Goal: Task Accomplishment & Management: Use online tool/utility

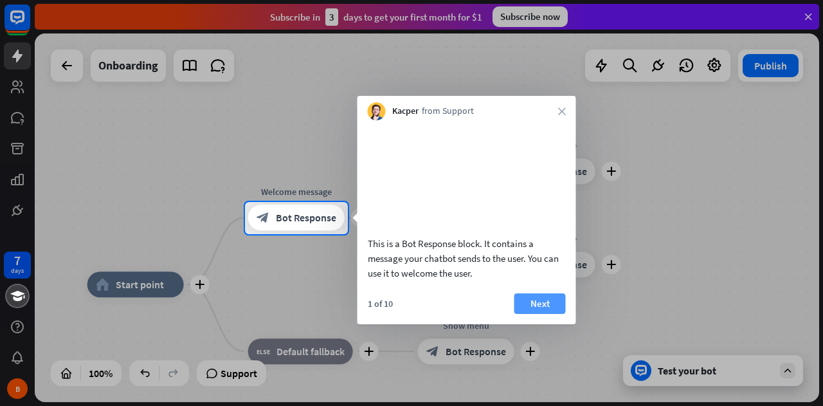
click at [546, 314] on button "Next" at bounding box center [539, 303] width 51 height 21
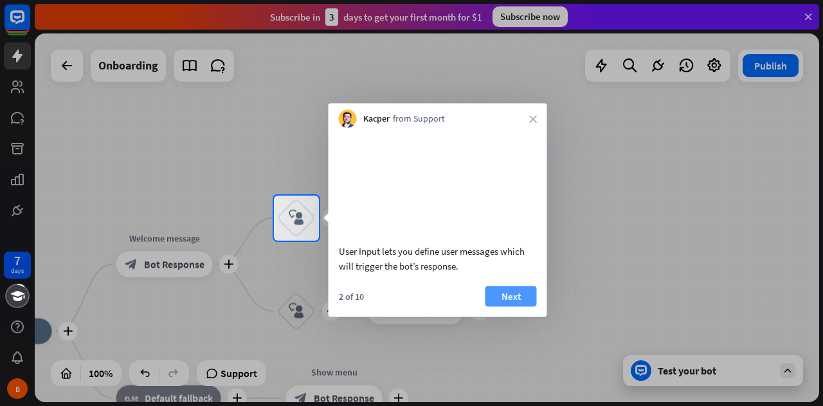
click at [505, 306] on button "Next" at bounding box center [510, 295] width 51 height 21
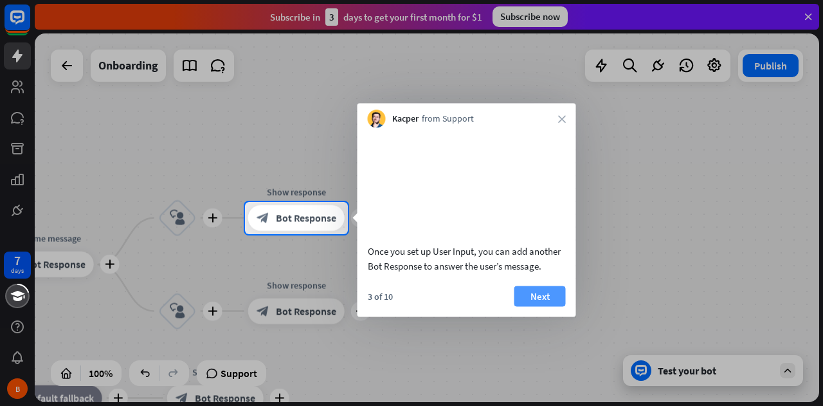
click at [536, 306] on button "Next" at bounding box center [539, 295] width 51 height 21
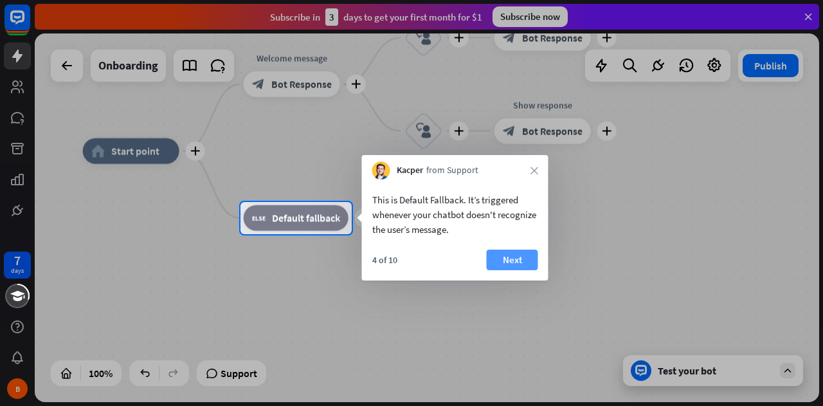
click at [514, 264] on button "Next" at bounding box center [512, 259] width 51 height 21
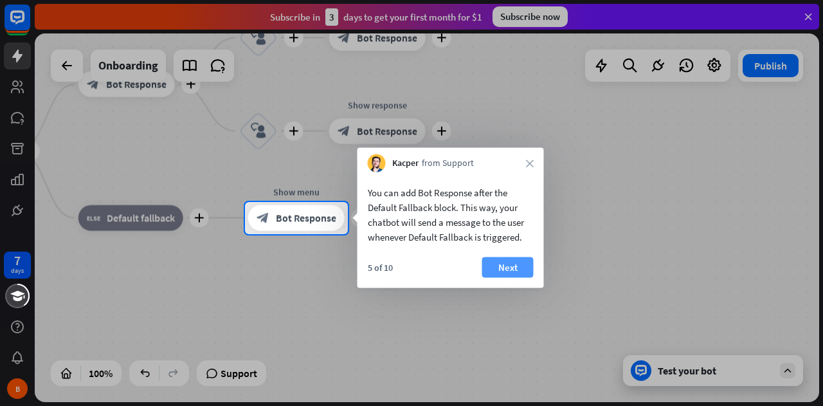
click at [510, 267] on button "Next" at bounding box center [507, 267] width 51 height 21
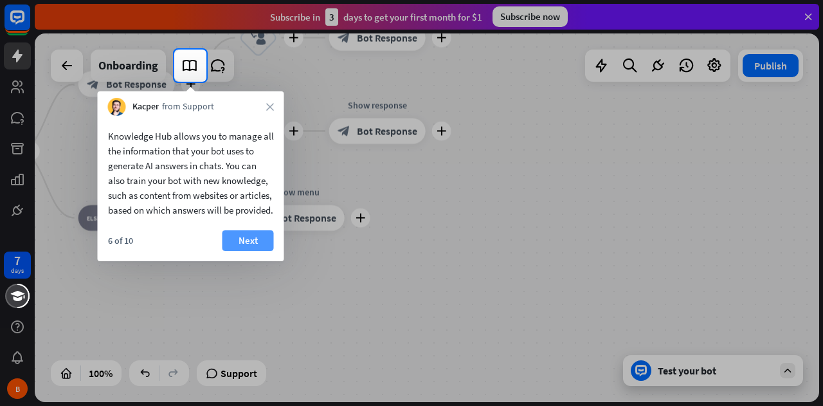
click at [251, 251] on button "Next" at bounding box center [247, 240] width 51 height 21
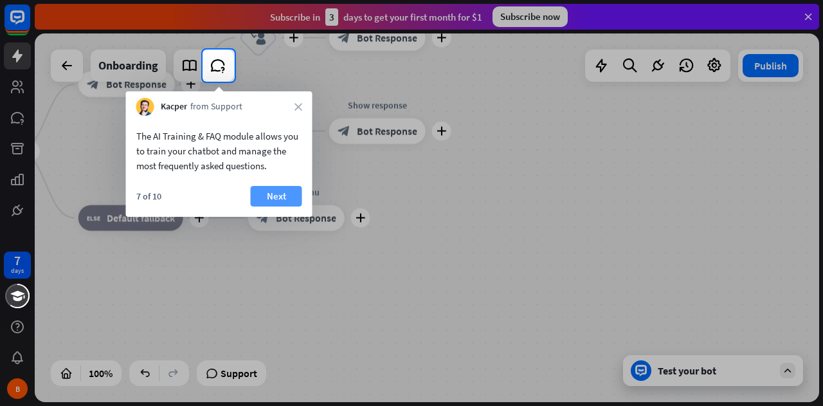
click at [281, 195] on button "Next" at bounding box center [276, 196] width 51 height 21
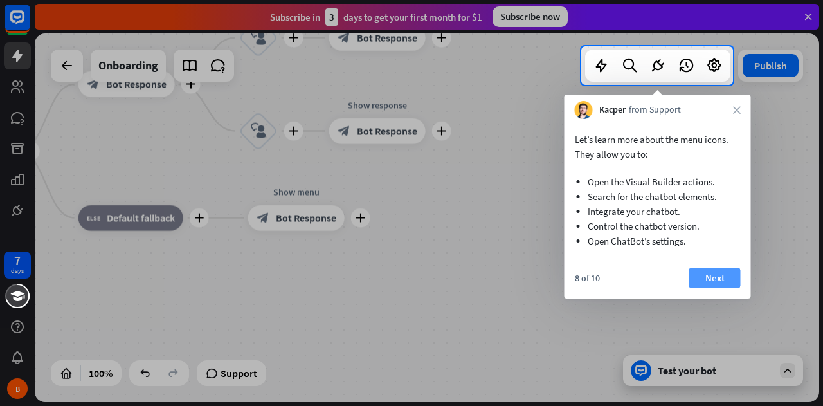
click at [705, 275] on button "Next" at bounding box center [714, 277] width 51 height 21
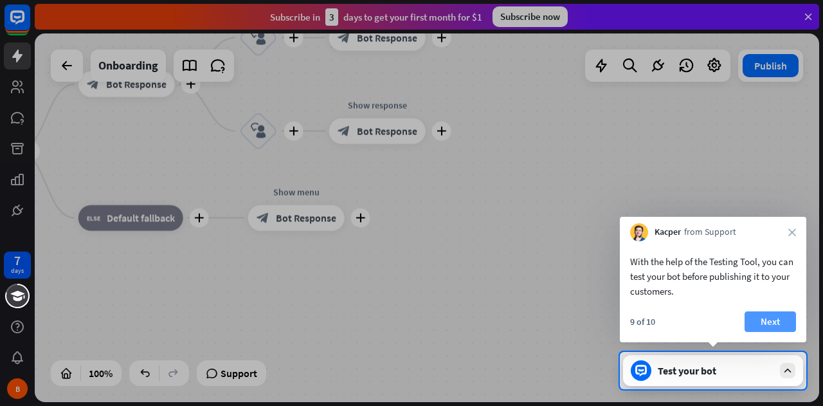
click at [771, 318] on button "Next" at bounding box center [769, 321] width 51 height 21
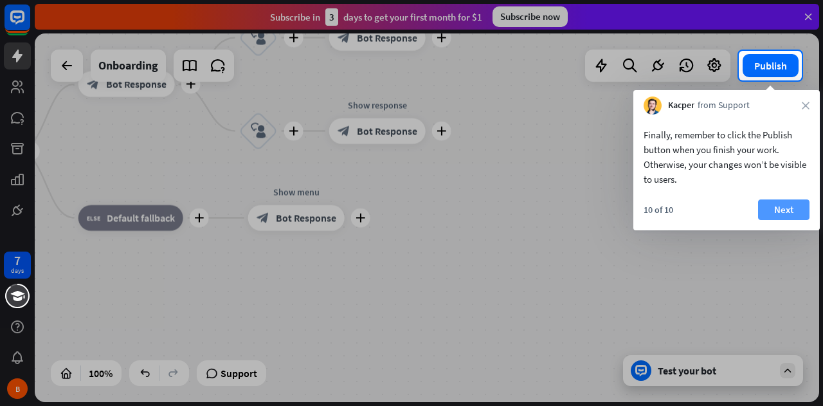
click at [789, 213] on button "Next" at bounding box center [783, 209] width 51 height 21
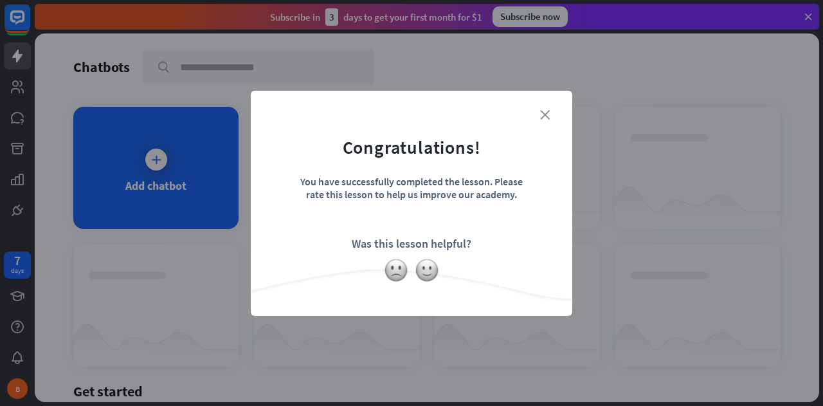
click at [546, 114] on icon "close" at bounding box center [545, 115] width 10 height 10
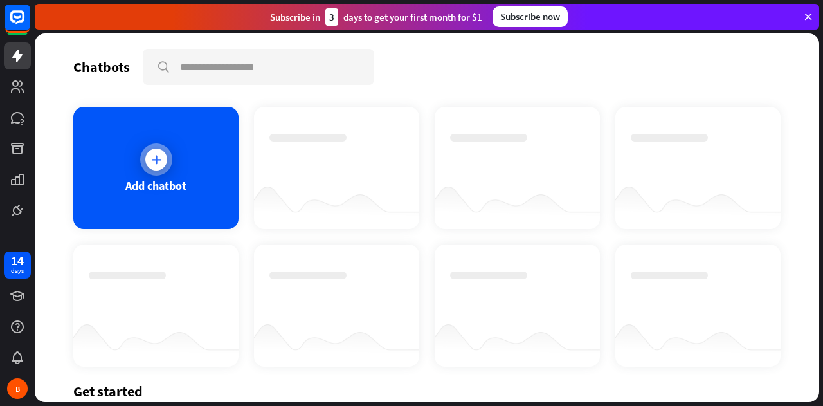
click at [156, 160] on icon at bounding box center [156, 159] width 13 height 13
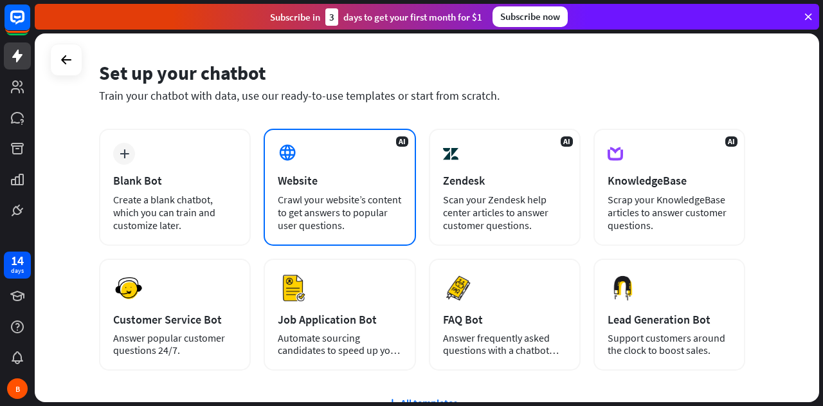
scroll to position [64, 0]
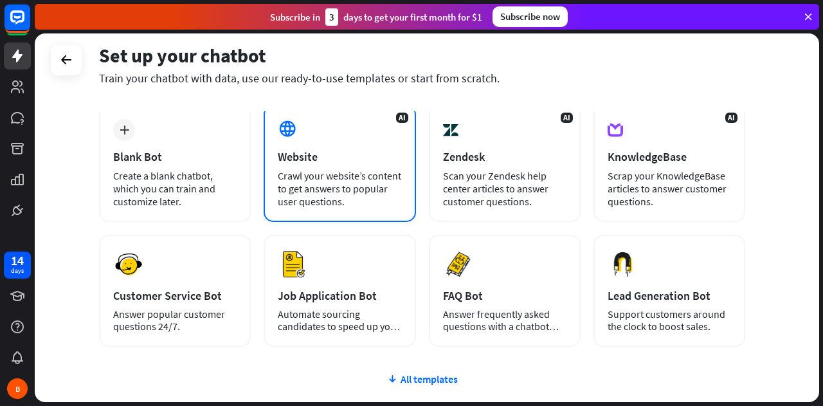
click at [329, 177] on div "Crawl your website’s content to get answers to popular user questions." at bounding box center [339, 188] width 123 height 39
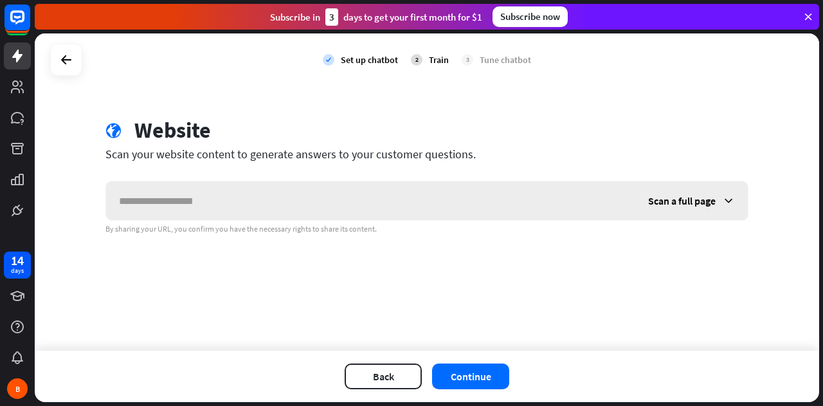
click at [678, 201] on span "Scan a full page" at bounding box center [682, 200] width 68 height 13
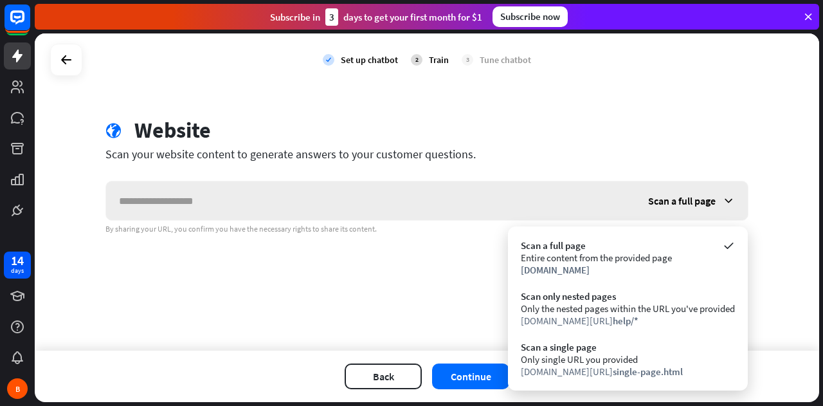
click at [678, 201] on span "Scan a full page" at bounding box center [682, 200] width 68 height 13
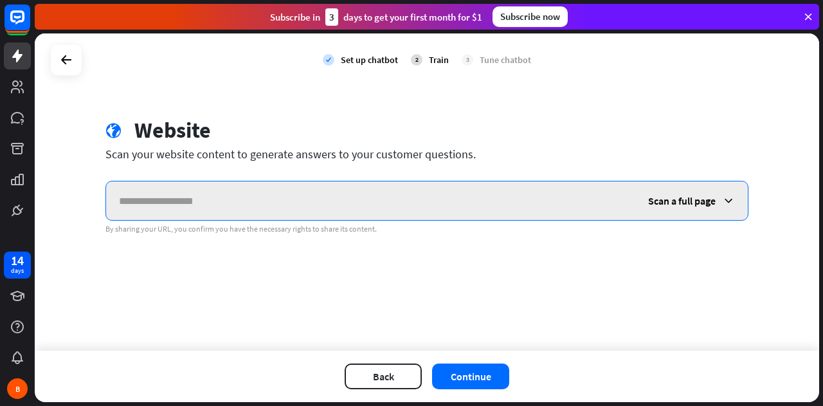
click at [316, 186] on input "text" at bounding box center [370, 200] width 529 height 39
type input "**********"
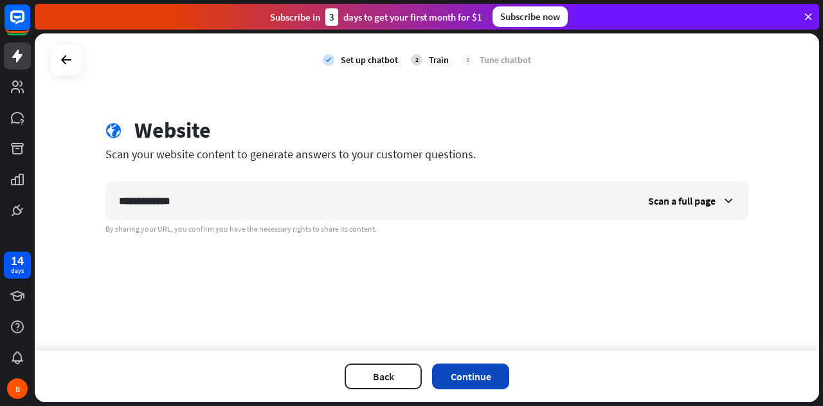
click at [483, 381] on button "Continue" at bounding box center [470, 376] width 77 height 26
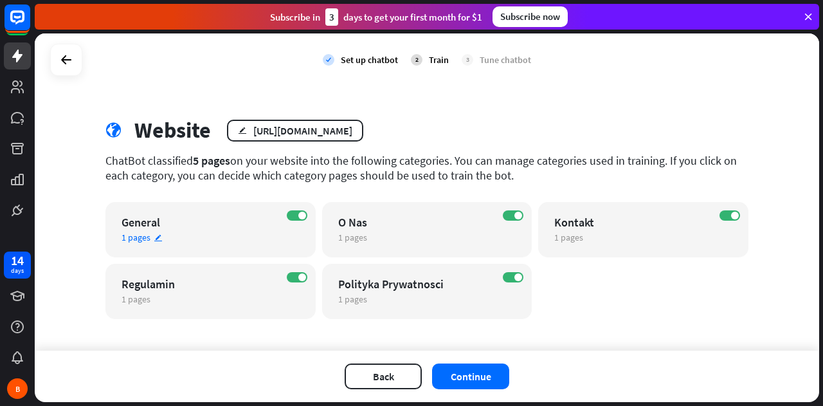
scroll to position [10, 0]
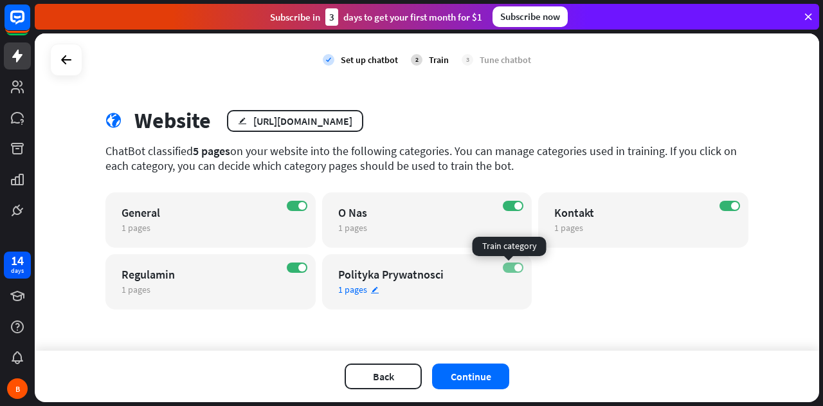
click at [505, 262] on label "ON" at bounding box center [513, 267] width 21 height 10
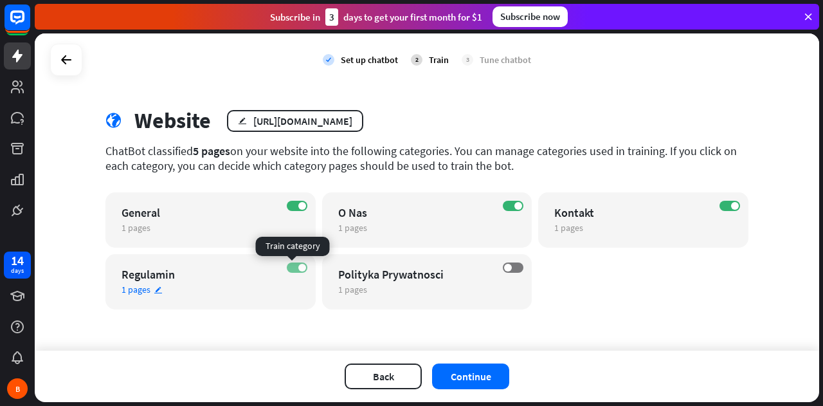
click at [287, 264] on label "ON" at bounding box center [297, 267] width 21 height 10
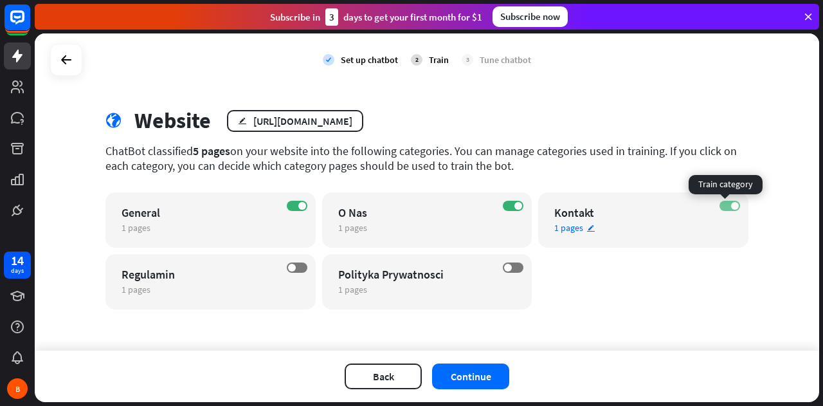
click at [719, 205] on label "ON" at bounding box center [729, 206] width 21 height 10
click at [507, 203] on label "ON" at bounding box center [513, 206] width 21 height 10
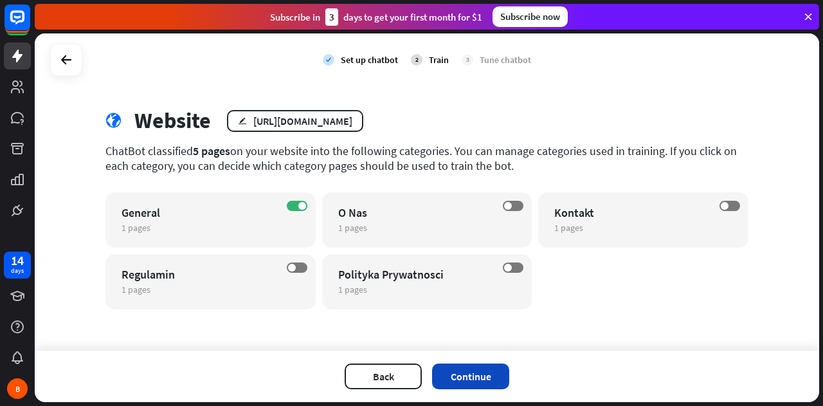
click at [472, 379] on button "Continue" at bounding box center [470, 376] width 77 height 26
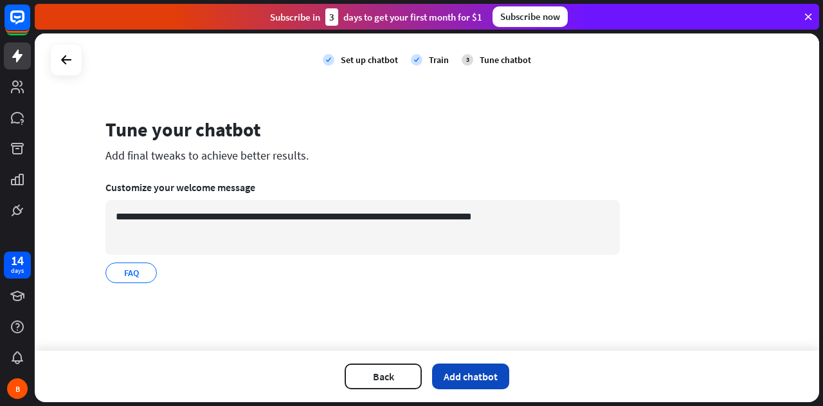
click at [472, 376] on button "Add chatbot" at bounding box center [470, 376] width 77 height 26
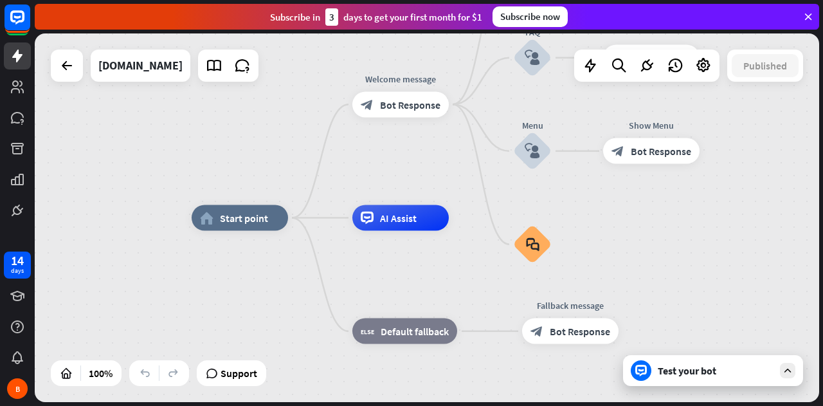
click at [693, 375] on div "Test your bot" at bounding box center [716, 370] width 116 height 13
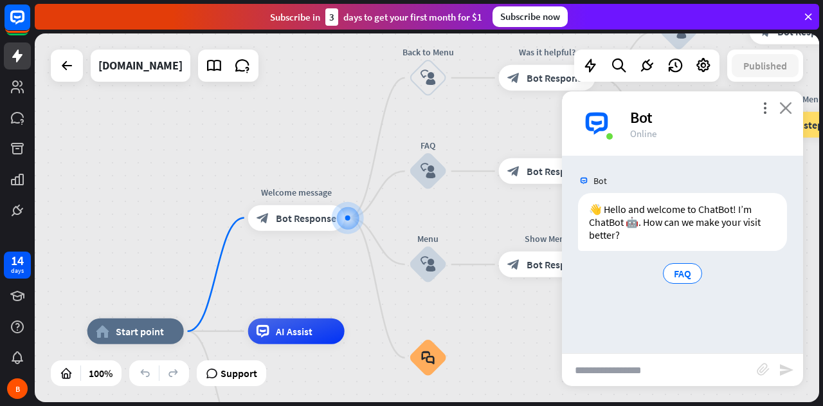
click at [786, 110] on icon "close" at bounding box center [785, 108] width 13 height 12
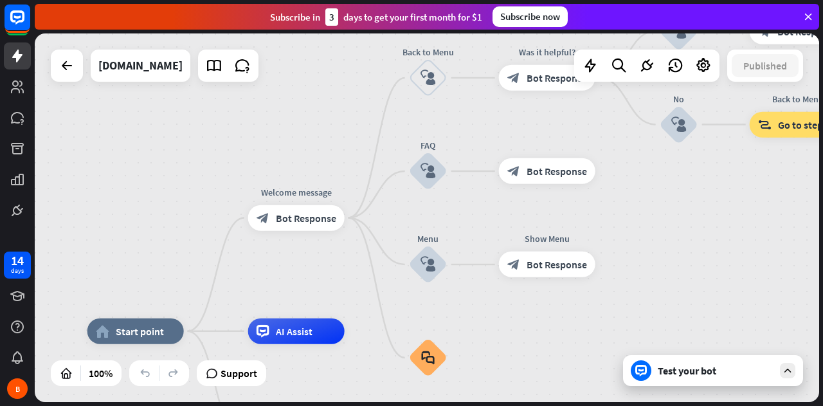
click at [789, 372] on icon at bounding box center [788, 371] width 12 height 12
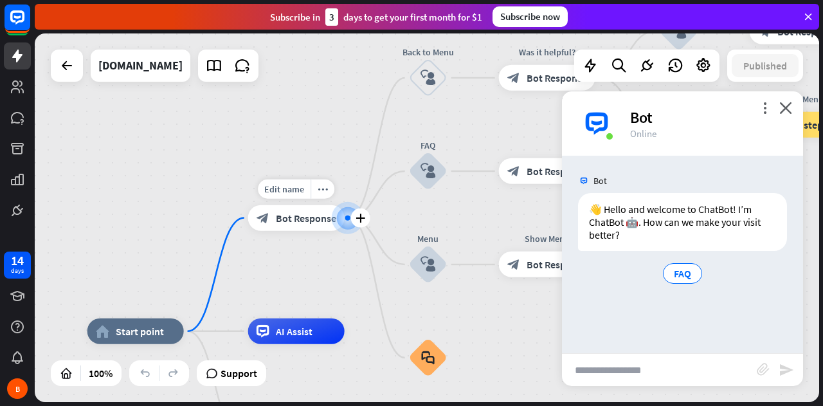
click at [325, 217] on span "Bot Response" at bounding box center [306, 218] width 60 height 13
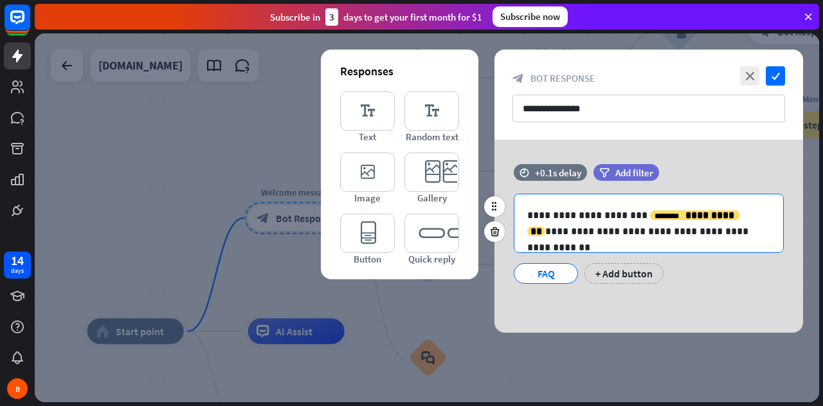
click at [575, 225] on p "**********" at bounding box center [648, 223] width 243 height 32
click at [751, 73] on icon "close" at bounding box center [749, 75] width 19 height 19
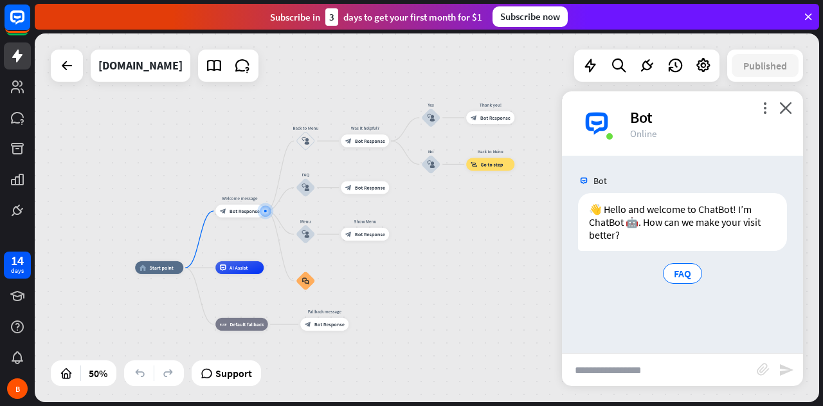
drag, startPoint x: 20, startPoint y: 0, endPoint x: 199, endPoint y: 102, distance: 206.1
drag, startPoint x: 125, startPoint y: 21, endPoint x: 467, endPoint y: 303, distance: 442.9
click at [467, 303] on div "home_2 Start point Welcome message block_bot_response Bot Response Back to Menu…" at bounding box center [331, 359] width 392 height 185
click at [262, 210] on div at bounding box center [265, 211] width 6 height 6
click at [271, 212] on icon "plus" at bounding box center [271, 210] width 5 height 5
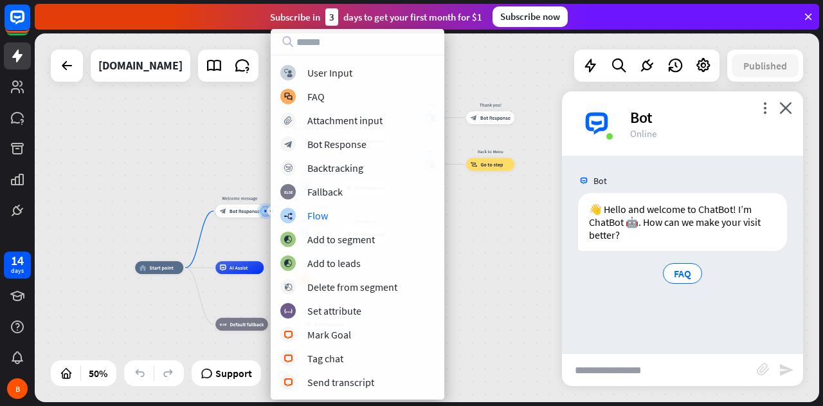
click at [489, 242] on div "home_2 Start point plus Welcome message block_bot_response Bot Response Back to…" at bounding box center [427, 217] width 784 height 368
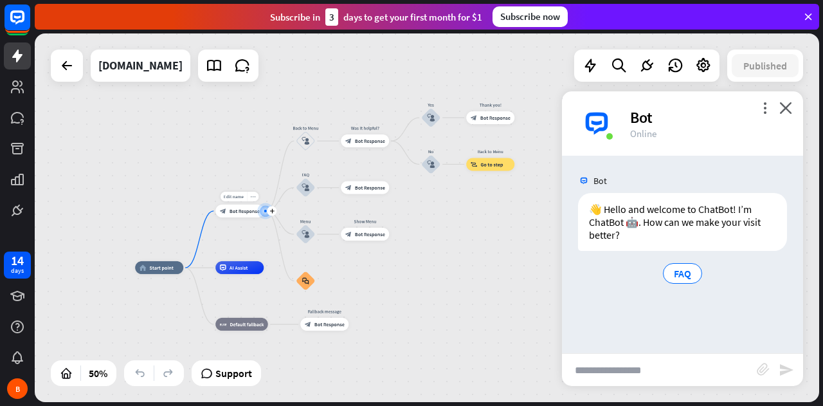
click at [251, 196] on icon "more_horiz" at bounding box center [252, 196] width 5 height 5
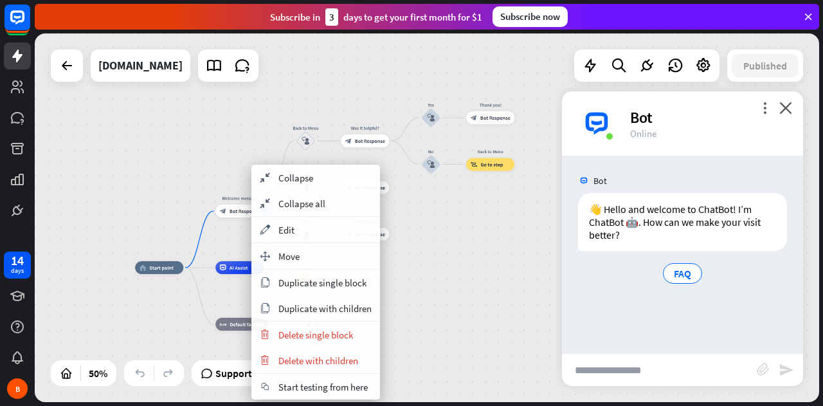
click at [224, 170] on div "home_2 Start point Welcome message block_bot_response Bot Response Back to Menu…" at bounding box center [427, 217] width 784 height 368
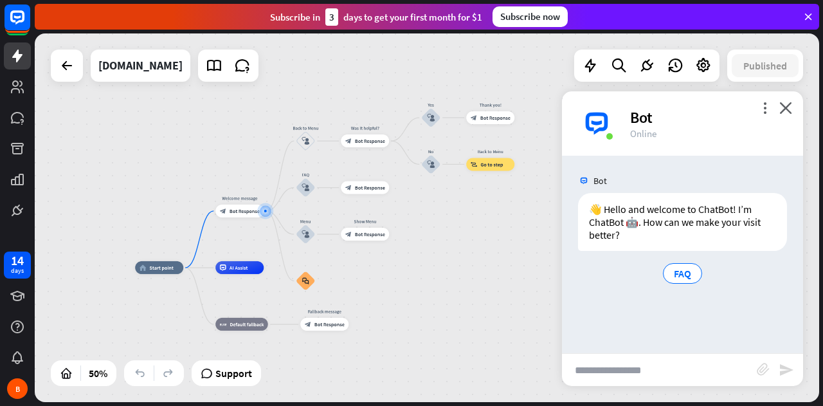
click at [649, 118] on div "Bot" at bounding box center [709, 117] width 158 height 20
click at [593, 123] on img at bounding box center [596, 123] width 39 height 39
click at [680, 274] on span "FAQ" at bounding box center [682, 273] width 17 height 13
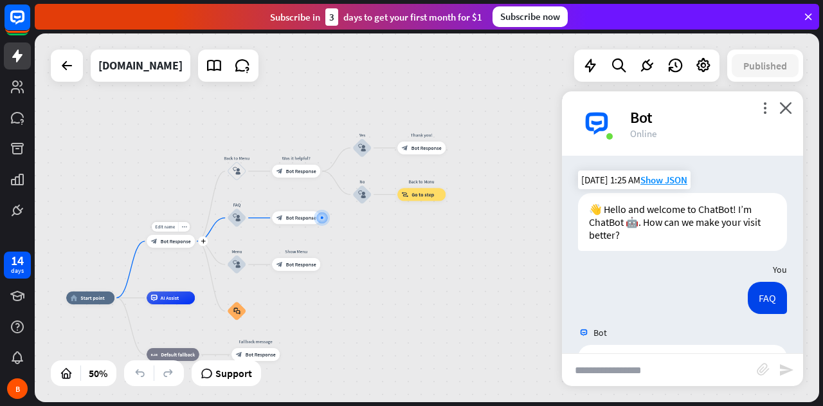
click at [181, 240] on span "Bot Response" at bounding box center [176, 241] width 30 height 6
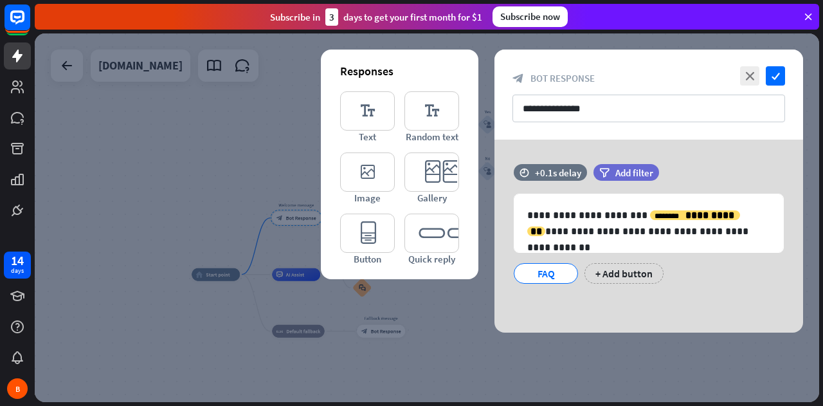
drag, startPoint x: 207, startPoint y: 142, endPoint x: 139, endPoint y: 307, distance: 178.1
click at [138, 307] on div at bounding box center [427, 217] width 784 height 368
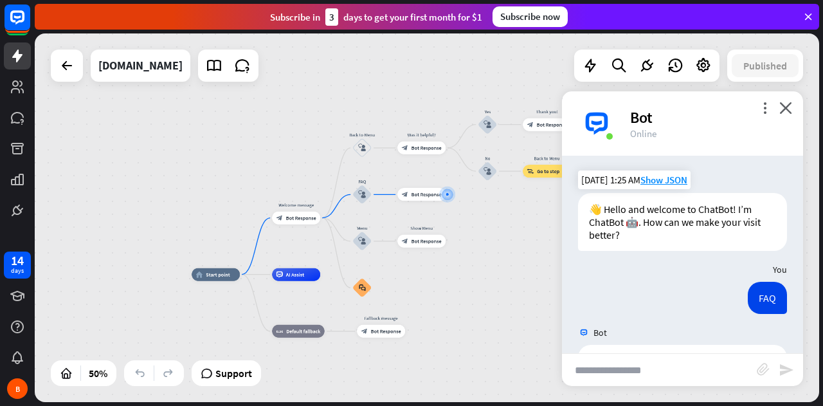
click at [680, 221] on div "👋 Hello and welcome to ChatBot! I’m ChatBot 🤖. How can we make your visit bette…" at bounding box center [682, 222] width 209 height 58
click at [302, 219] on span "Bot Response" at bounding box center [301, 218] width 30 height 6
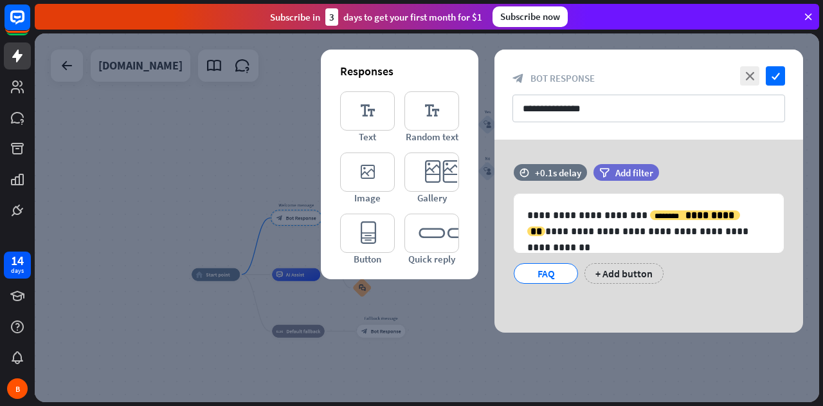
click at [222, 181] on div at bounding box center [427, 217] width 784 height 368
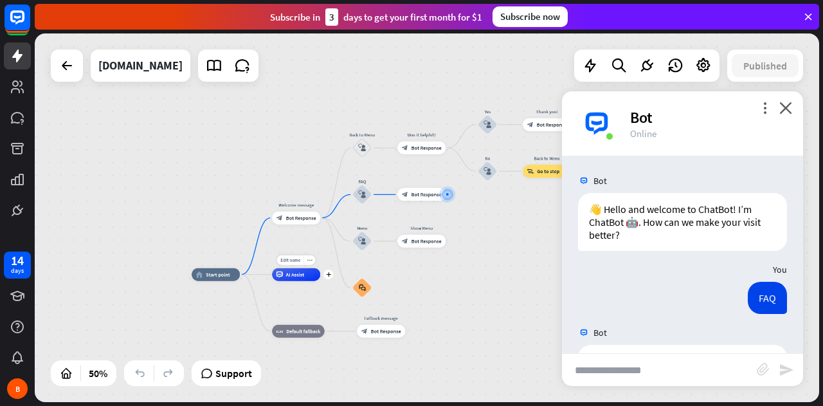
click at [302, 280] on div "AI Assist" at bounding box center [296, 274] width 48 height 13
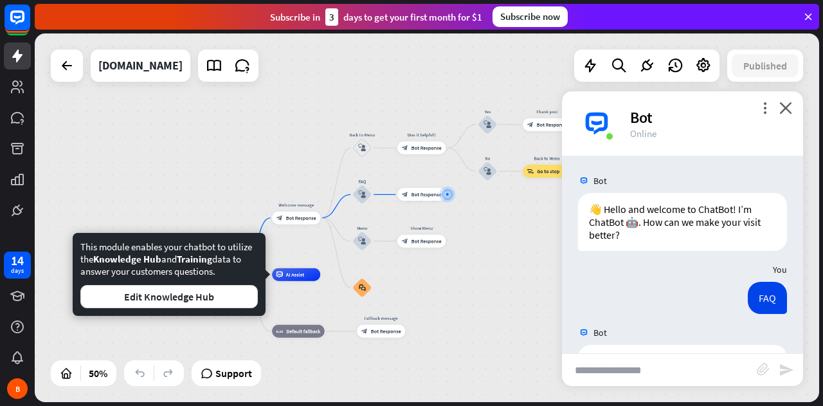
click at [202, 188] on div "home_2 Start point Welcome message block_bot_response Bot Response Back to Menu…" at bounding box center [427, 217] width 784 height 368
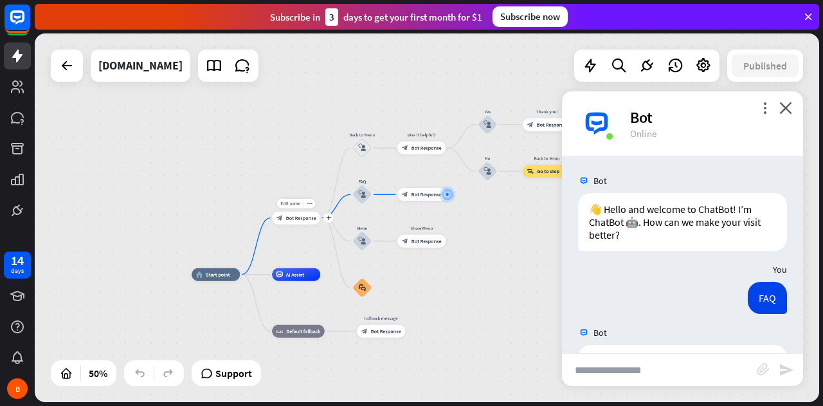
click at [303, 221] on div "block_bot_response Bot Response" at bounding box center [296, 218] width 48 height 13
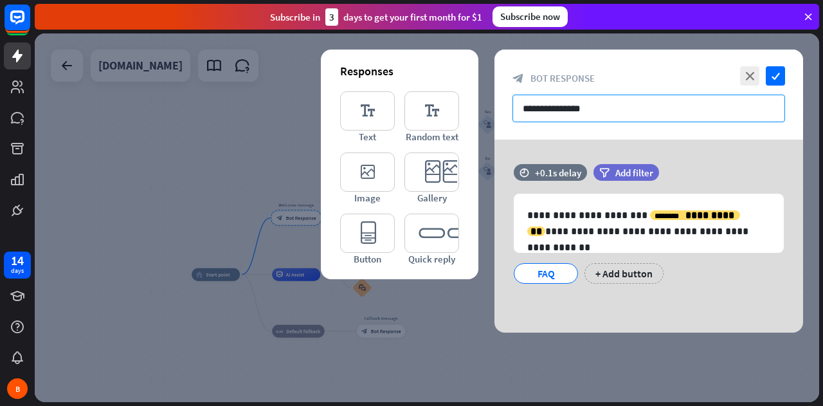
drag, startPoint x: 607, startPoint y: 107, endPoint x: 472, endPoint y: 114, distance: 135.2
click at [494, 114] on div "**********" at bounding box center [648, 191] width 309 height 283
paste input "**********"
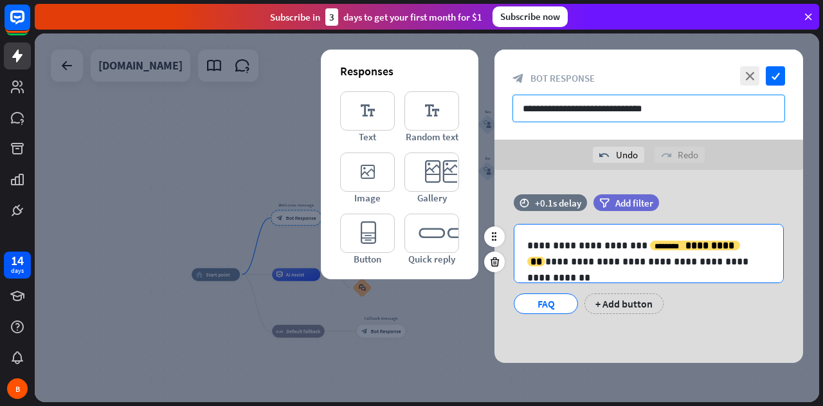
type input "**********"
click at [566, 248] on p "**********" at bounding box center [648, 253] width 243 height 32
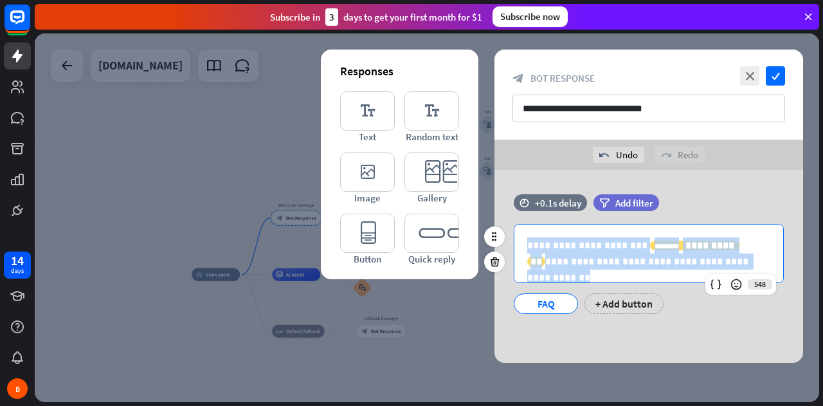
drag, startPoint x: 521, startPoint y: 244, endPoint x: 793, endPoint y: 271, distance: 273.9
click at [793, 271] on div "**********" at bounding box center [648, 269] width 309 height 90
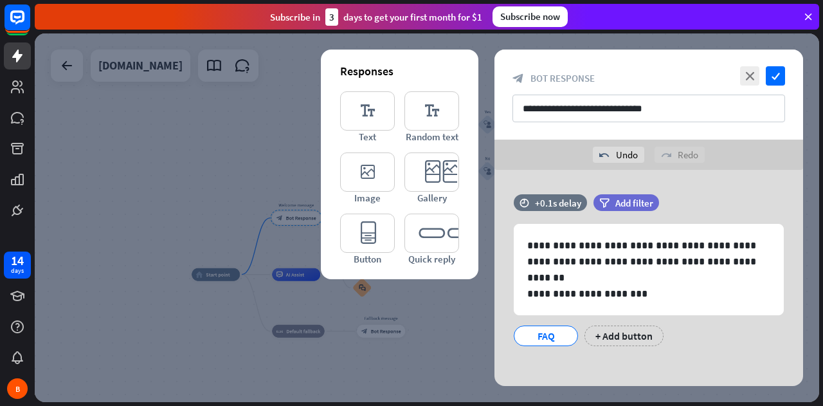
drag, startPoint x: 262, startPoint y: 172, endPoint x: 213, endPoint y: 208, distance: 60.7
click at [213, 208] on div at bounding box center [427, 217] width 784 height 368
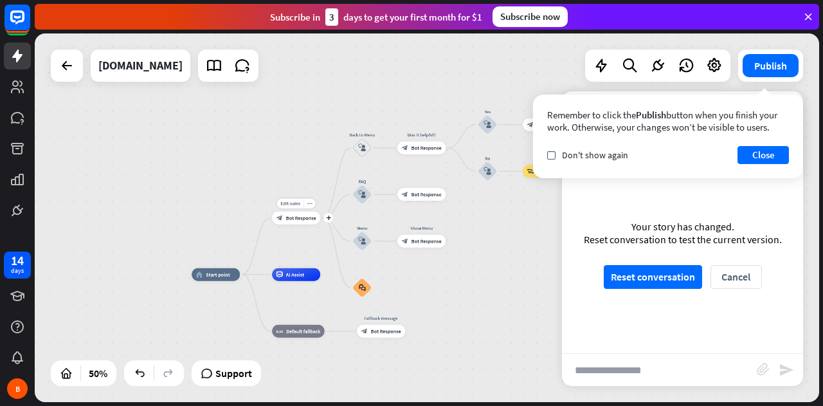
click at [303, 222] on div "block_bot_response Bot Response" at bounding box center [296, 218] width 48 height 13
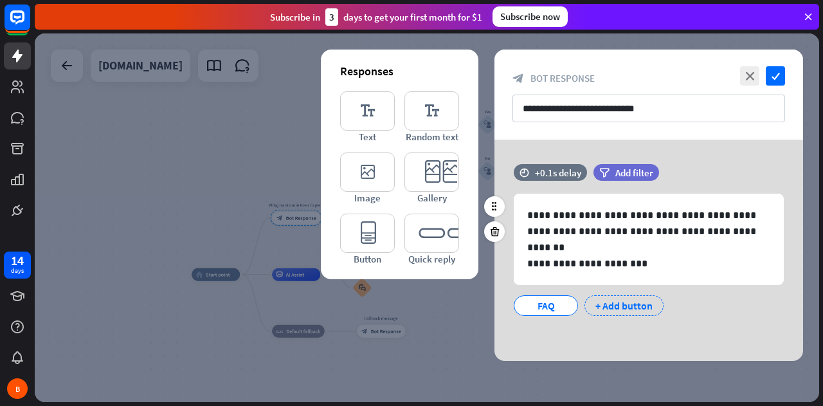
click at [626, 305] on div "+ Add button" at bounding box center [623, 305] width 79 height 21
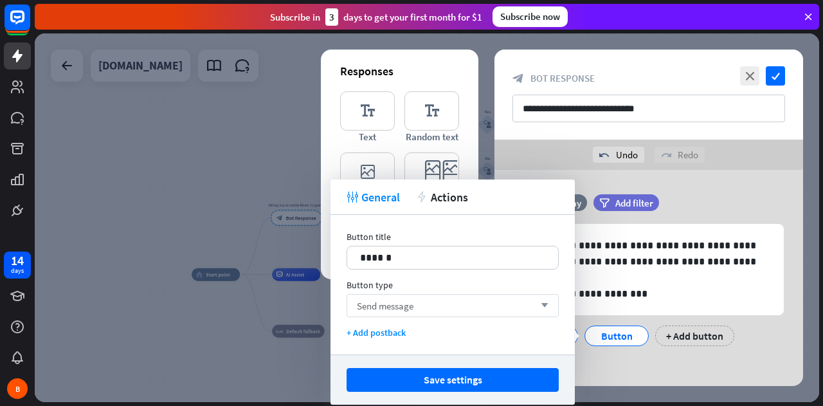
click at [419, 306] on div "Send message arrow_down" at bounding box center [453, 305] width 212 height 23
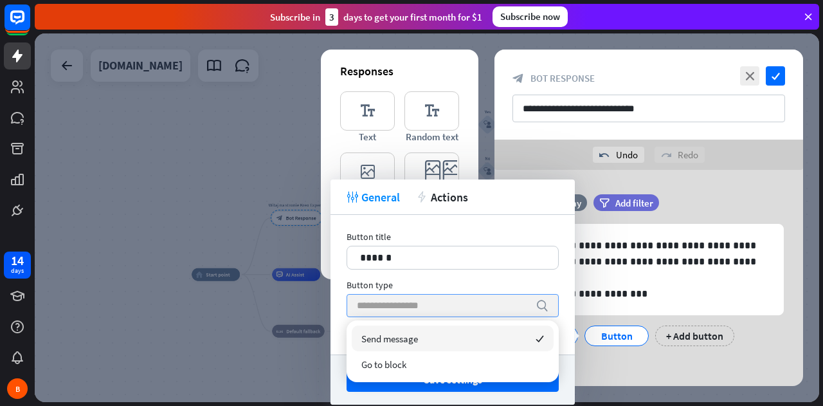
click at [419, 306] on input "search" at bounding box center [443, 305] width 172 height 22
click at [481, 224] on div "Button title 14 ****** Button type search + Add postback" at bounding box center [452, 285] width 244 height 140
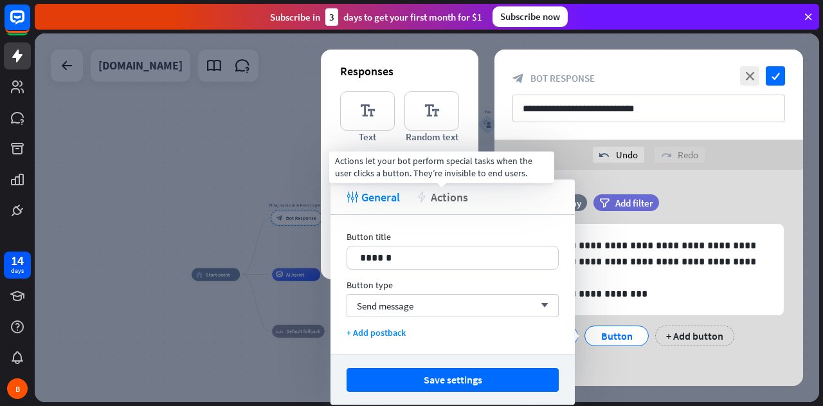
click at [449, 195] on span "Actions" at bounding box center [449, 197] width 37 height 15
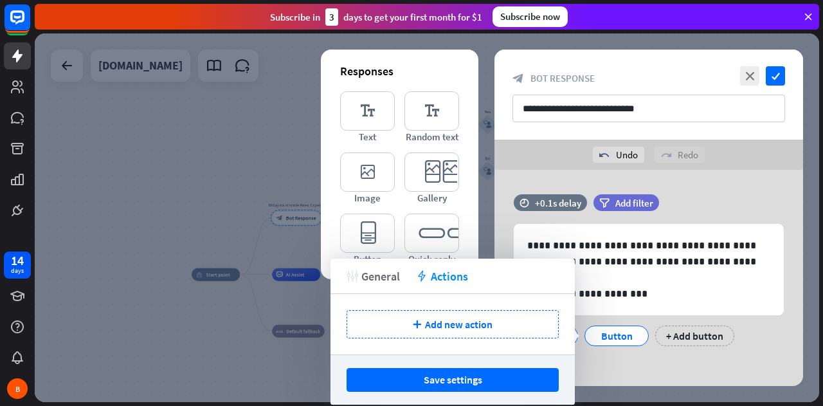
click at [384, 275] on span "General" at bounding box center [380, 276] width 39 height 15
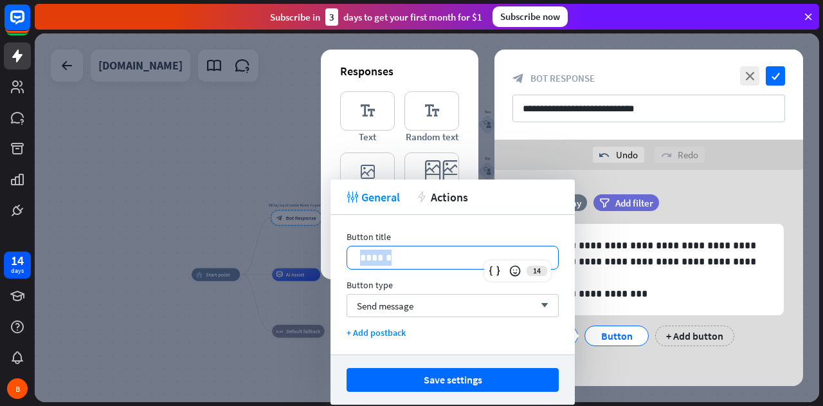
drag, startPoint x: 409, startPoint y: 260, endPoint x: 332, endPoint y: 262, distance: 77.2
click at [332, 262] on div "Button title 14 ****** Button type Send message arrow_down + Add postback" at bounding box center [452, 285] width 244 height 140
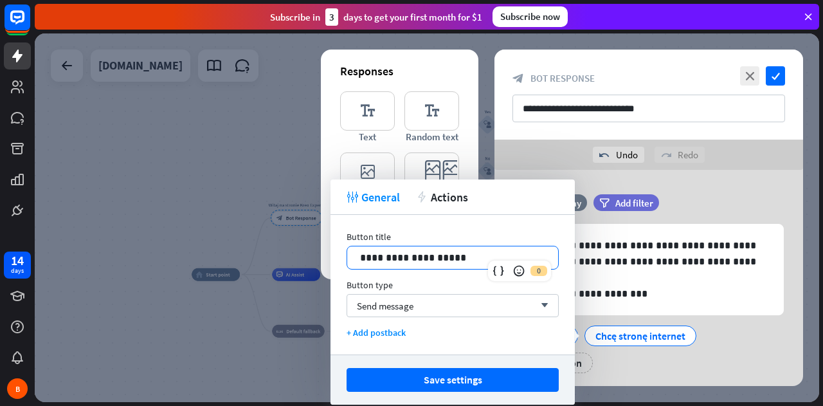
click at [546, 220] on div "**********" at bounding box center [452, 285] width 244 height 140
click at [437, 305] on div "Send message arrow_down" at bounding box center [453, 305] width 212 height 23
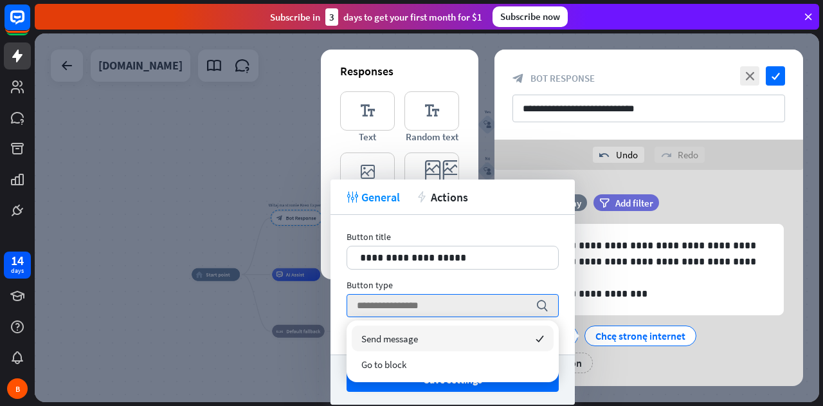
click at [386, 340] on span "Send message" at bounding box center [389, 338] width 57 height 12
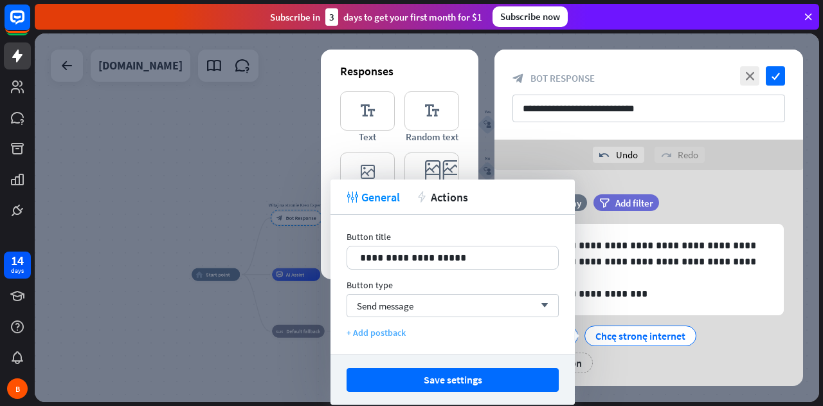
click at [383, 333] on div "+ Add postback" at bounding box center [453, 333] width 212 height 12
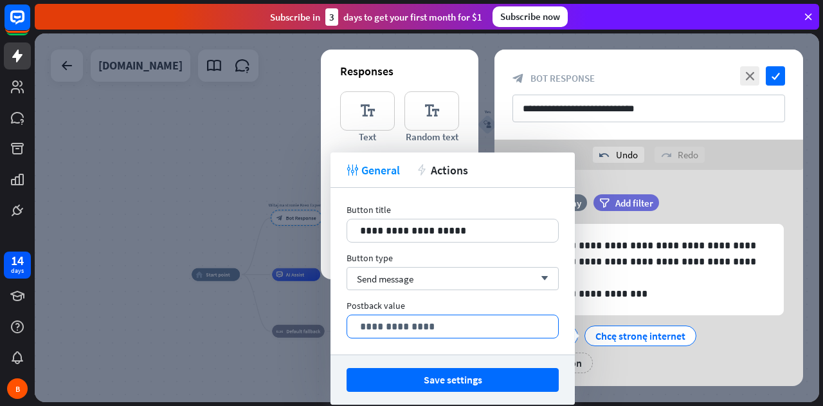
click at [431, 327] on p "**********" at bounding box center [452, 326] width 185 height 16
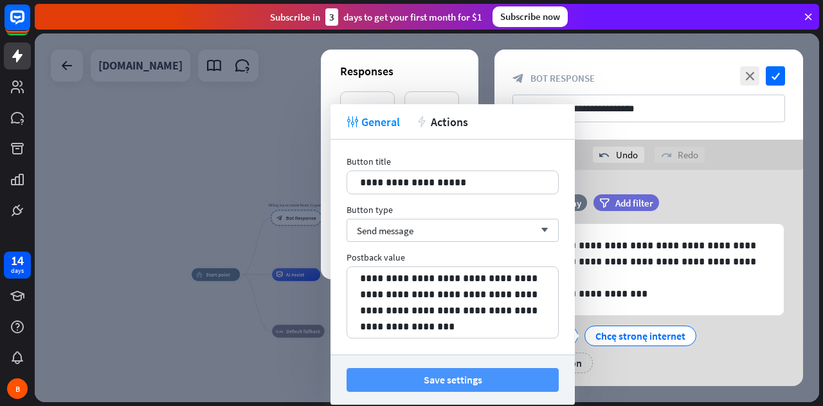
click at [459, 384] on button "Save settings" at bounding box center [453, 380] width 212 height 24
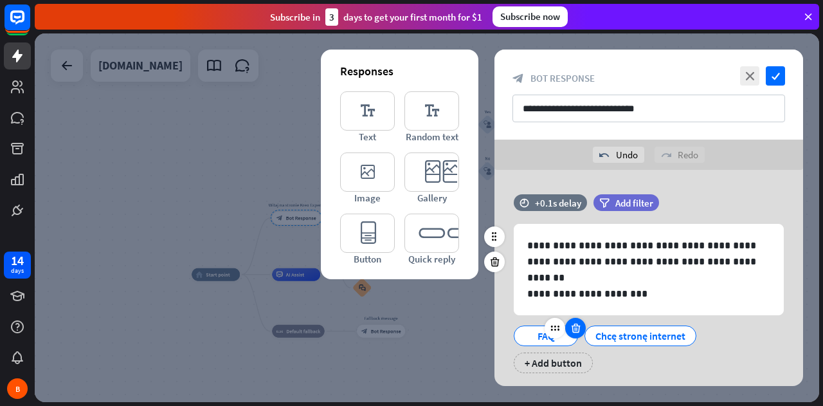
click at [575, 329] on icon at bounding box center [576, 328] width 12 height 12
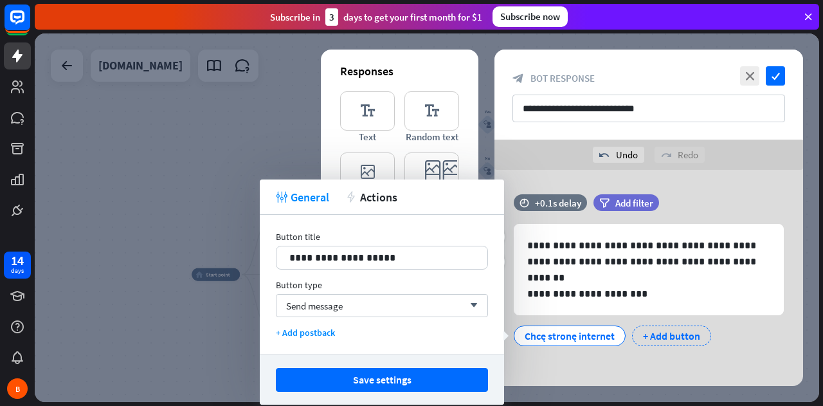
click at [669, 334] on div "+ Add button" at bounding box center [671, 335] width 79 height 21
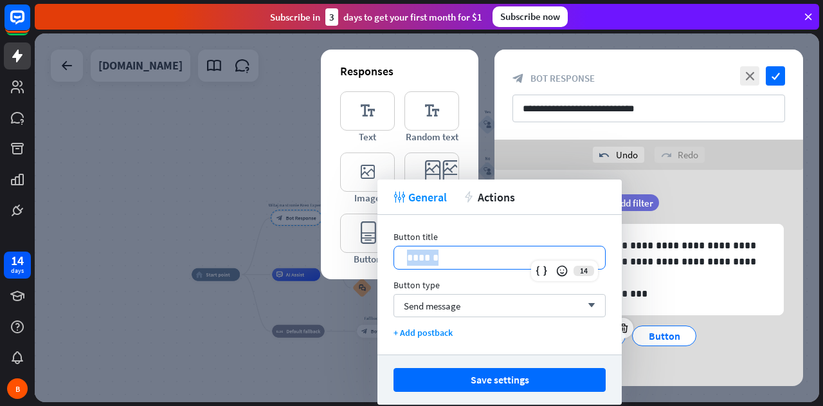
drag, startPoint x: 443, startPoint y: 258, endPoint x: 400, endPoint y: 260, distance: 43.1
click at [400, 260] on div "******" at bounding box center [499, 257] width 211 height 23
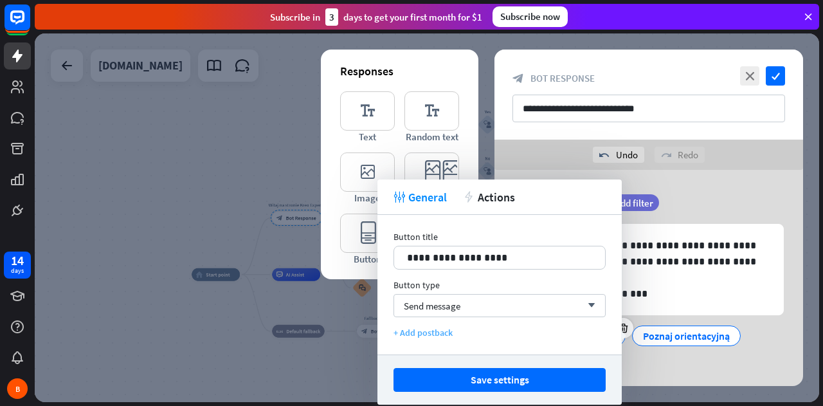
click at [438, 332] on div "+ Add postback" at bounding box center [499, 333] width 212 height 12
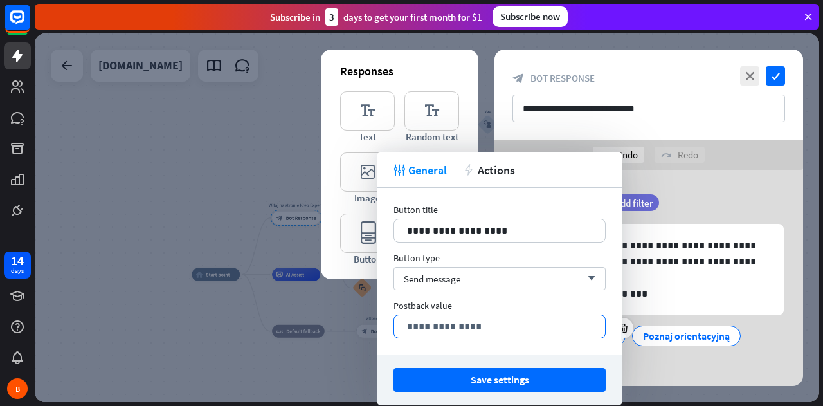
click at [432, 330] on p "**********" at bounding box center [499, 326] width 185 height 16
click at [442, 329] on p "**********" at bounding box center [499, 326] width 185 height 16
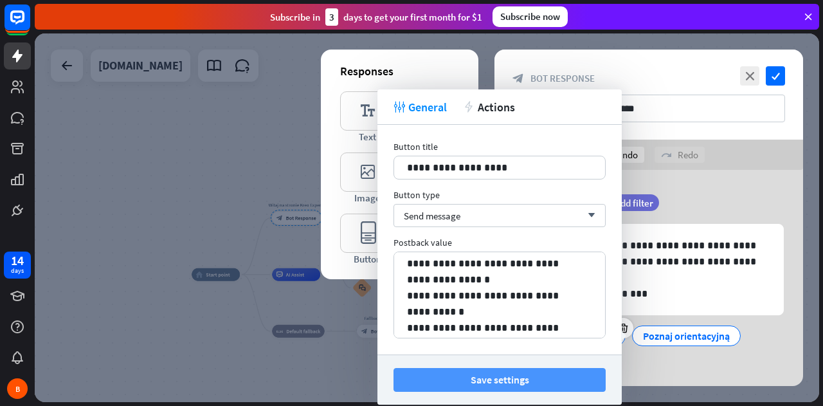
click at [483, 381] on button "Save settings" at bounding box center [499, 380] width 212 height 24
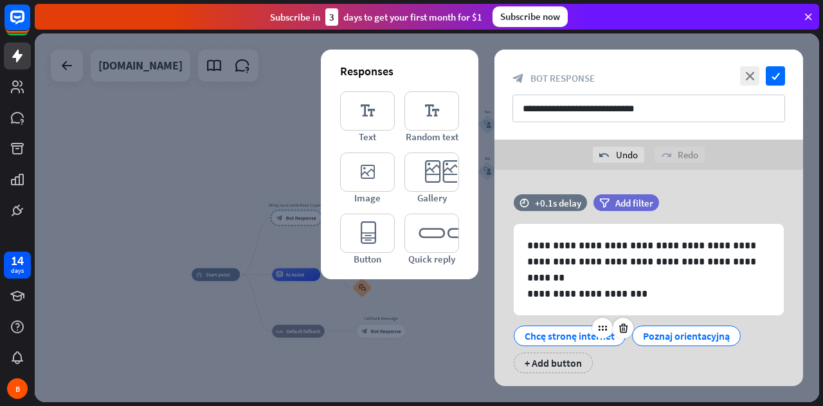
click at [562, 337] on div "Chcę stronę internet" at bounding box center [570, 335] width 90 height 19
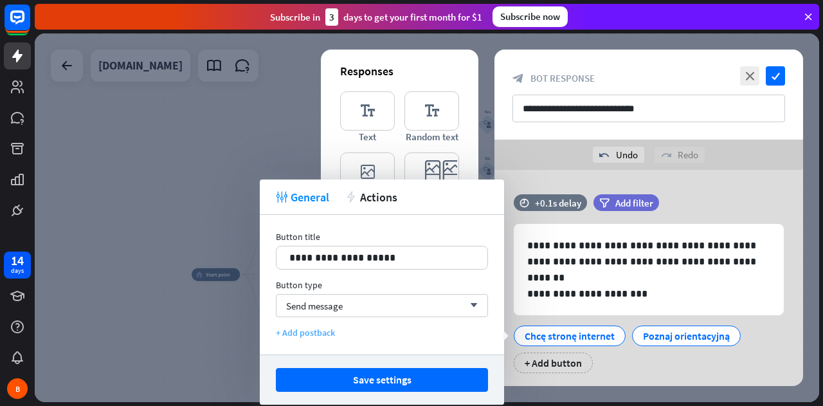
click at [314, 332] on div "+ Add postback" at bounding box center [382, 333] width 212 height 12
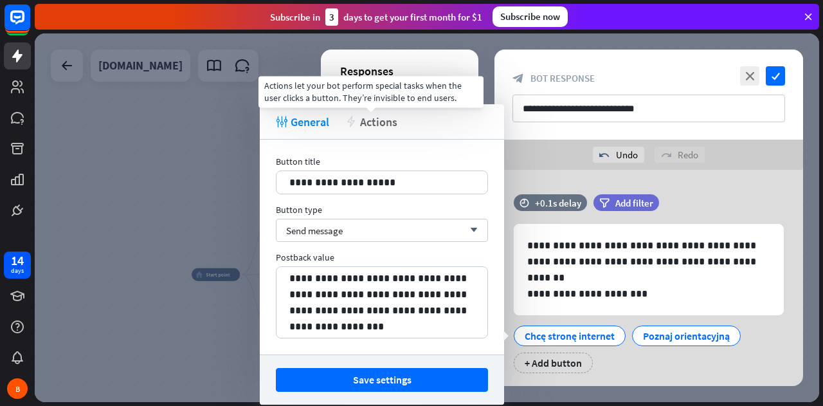
click at [381, 126] on span "Actions" at bounding box center [378, 121] width 37 height 15
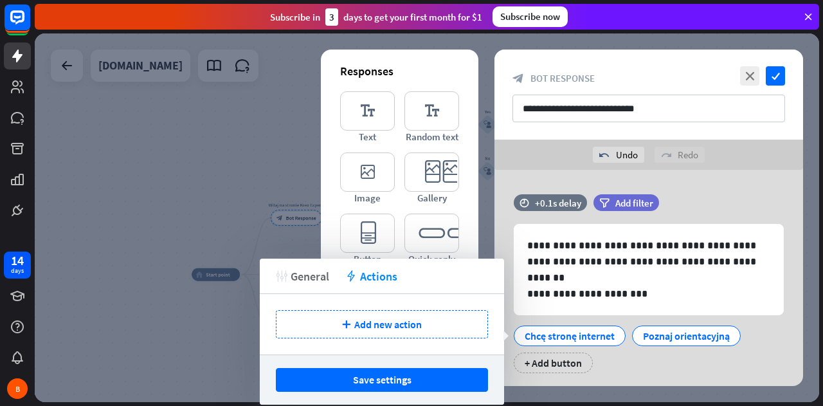
click at [312, 275] on span "General" at bounding box center [310, 276] width 39 height 15
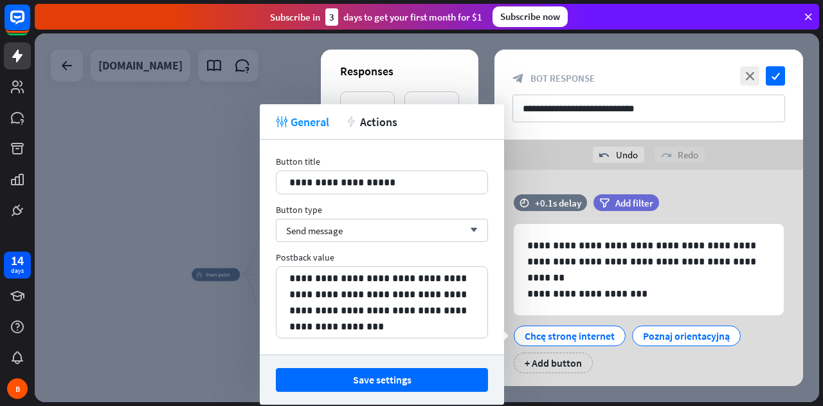
click at [542, 139] on div "**********" at bounding box center [648, 95] width 309 height 90
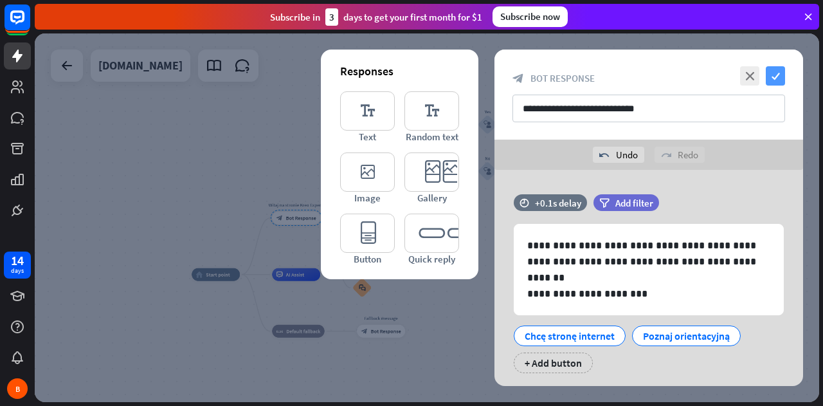
click at [778, 76] on icon "check" at bounding box center [775, 75] width 19 height 19
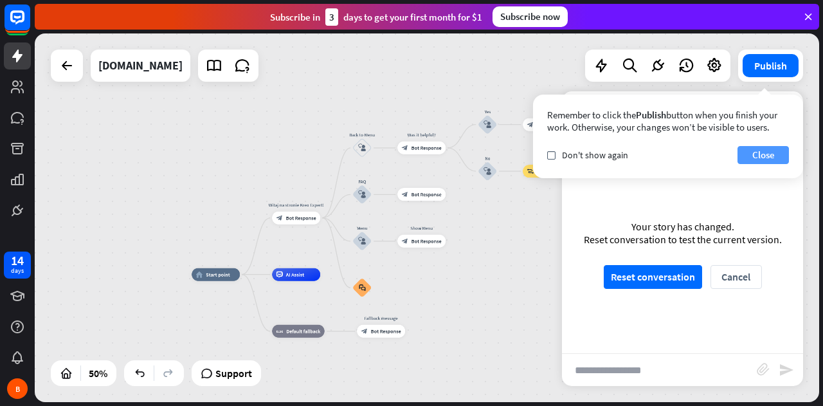
click at [757, 153] on button "Close" at bounding box center [762, 155] width 51 height 18
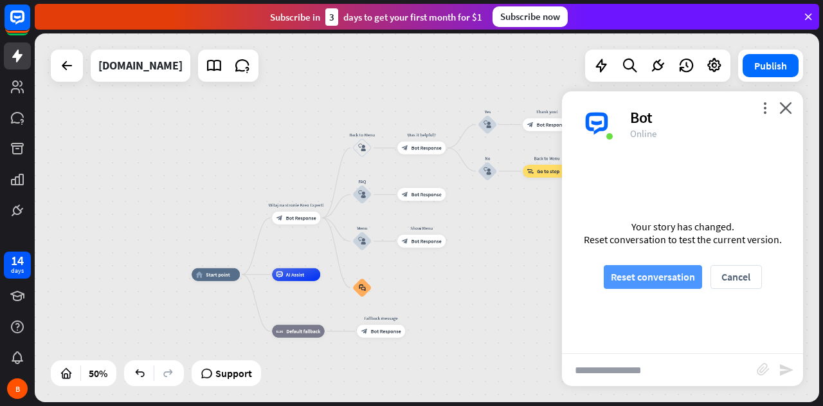
click at [655, 276] on button "Reset conversation" at bounding box center [653, 277] width 98 height 24
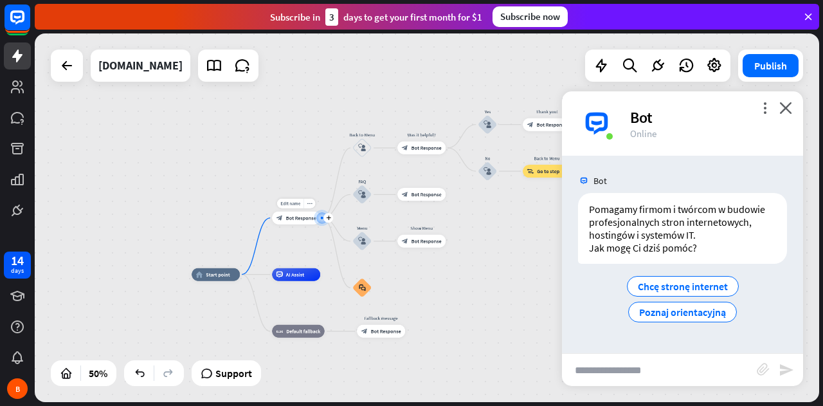
click at [299, 221] on span "Bot Response" at bounding box center [301, 218] width 30 height 6
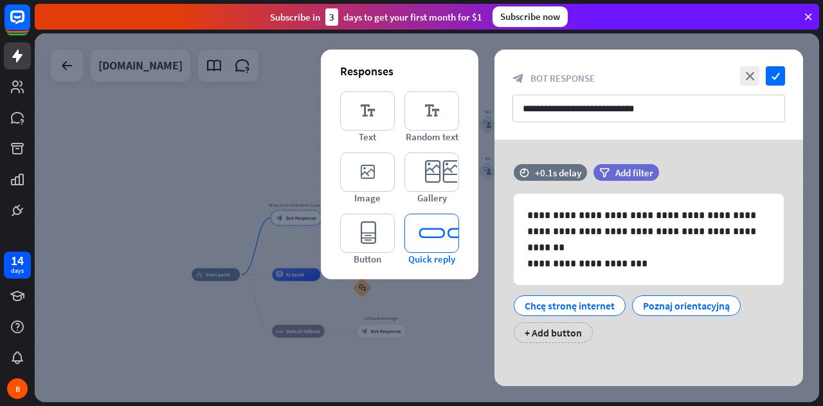
click at [424, 233] on icon "editor_quick_replies" at bounding box center [431, 232] width 55 height 39
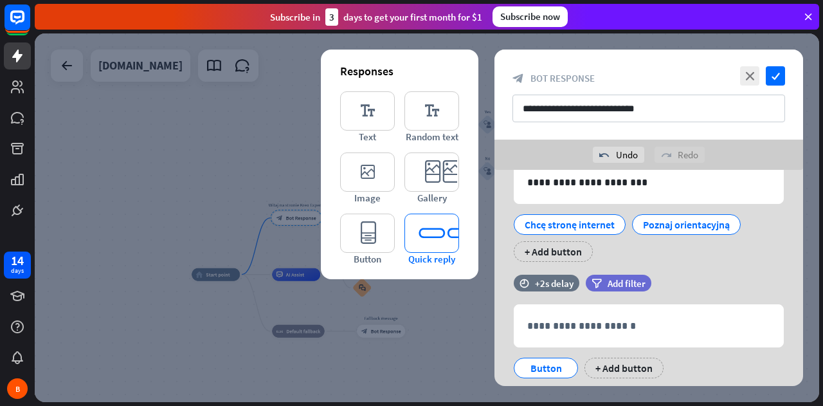
scroll to position [149, 0]
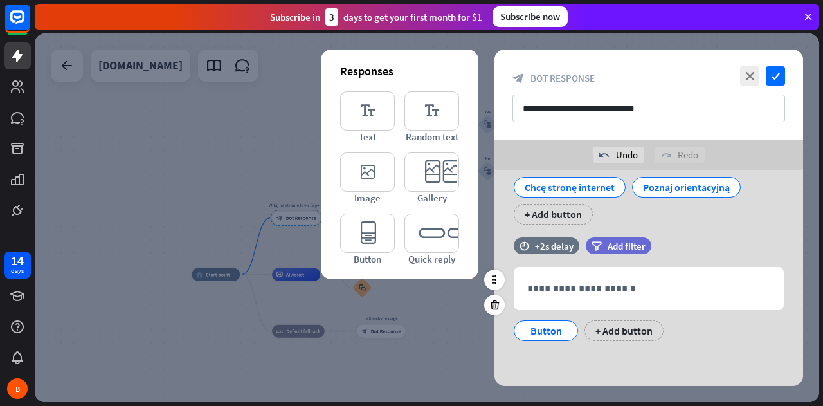
click at [726, 338] on div "Button + Add button" at bounding box center [645, 327] width 270 height 27
click at [491, 306] on icon at bounding box center [495, 305] width 12 height 12
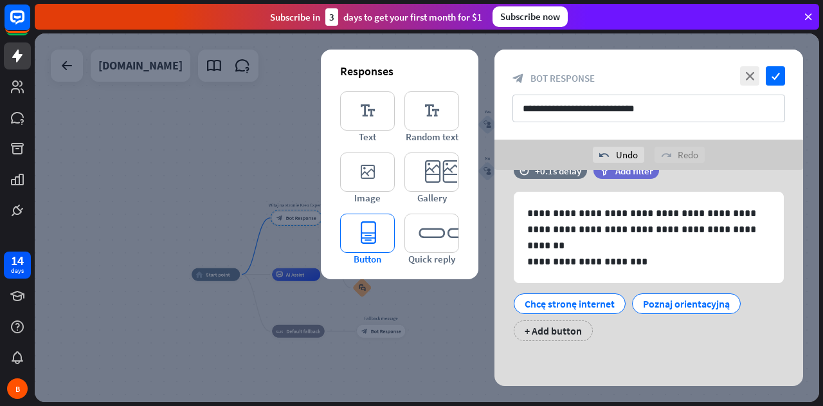
click at [374, 231] on icon "editor_button" at bounding box center [367, 232] width 55 height 39
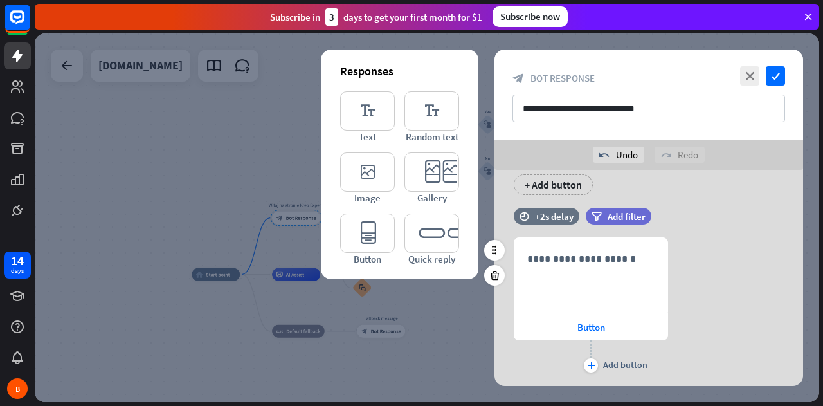
scroll to position [213, 0]
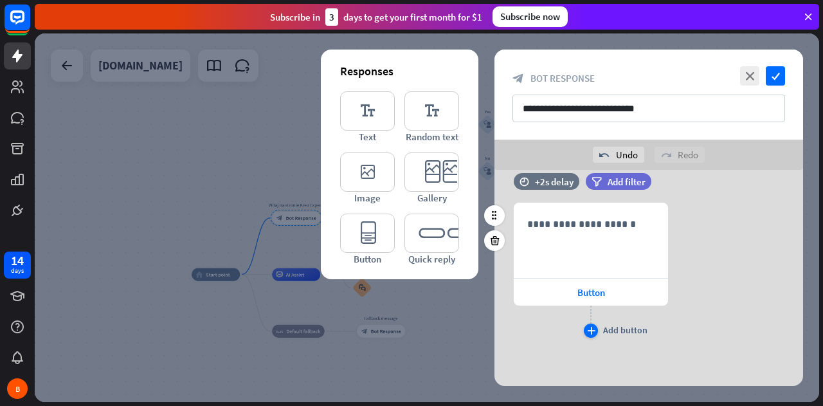
click at [588, 330] on icon "plus" at bounding box center [591, 331] width 8 height 8
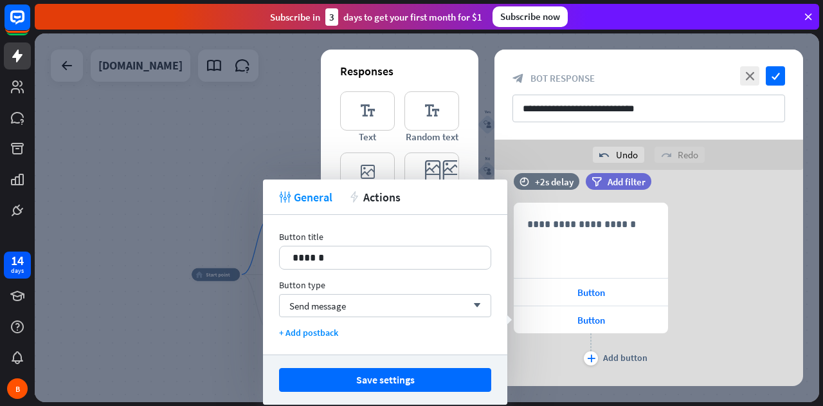
click at [707, 200] on div "filter Add filter" at bounding box center [651, 188] width 130 height 30
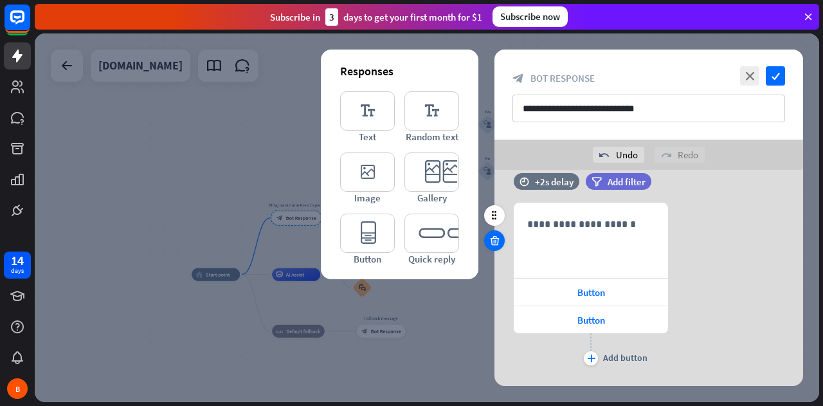
click at [490, 243] on icon at bounding box center [495, 241] width 12 height 12
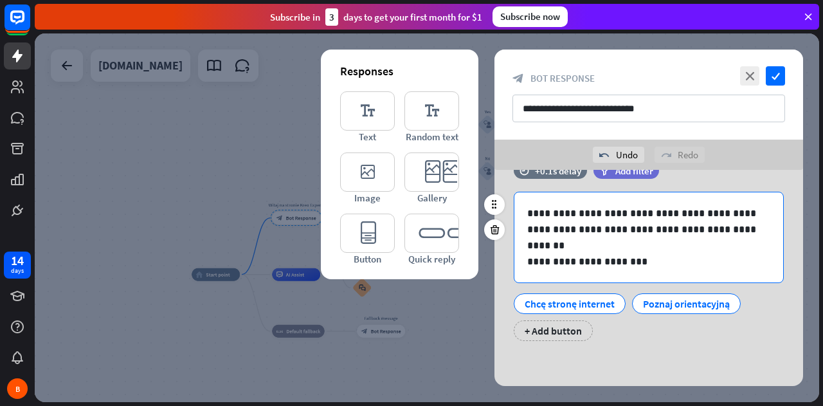
scroll to position [0, 0]
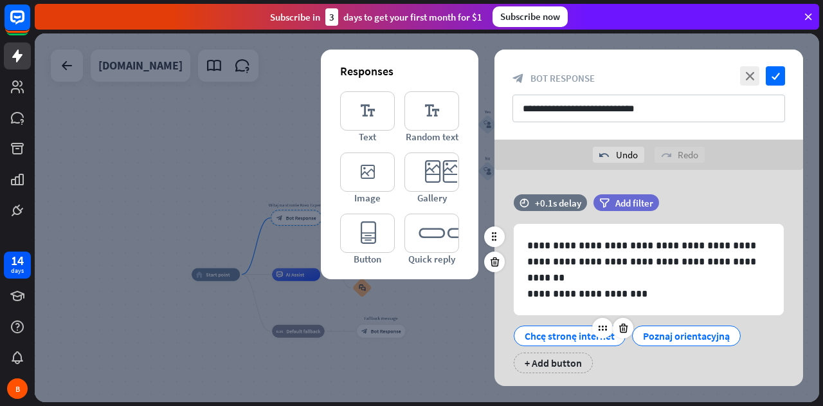
click at [573, 336] on div "Chcę stronę internet" at bounding box center [570, 335] width 90 height 19
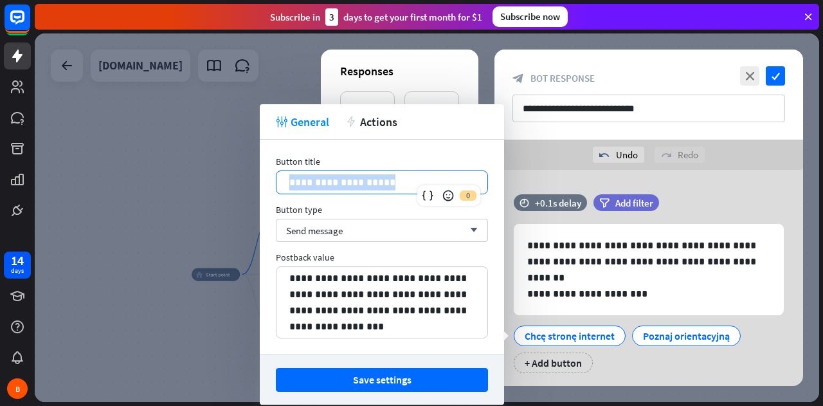
drag, startPoint x: 402, startPoint y: 182, endPoint x: 272, endPoint y: 179, distance: 130.6
click at [272, 179] on div "**********" at bounding box center [382, 247] width 244 height 215
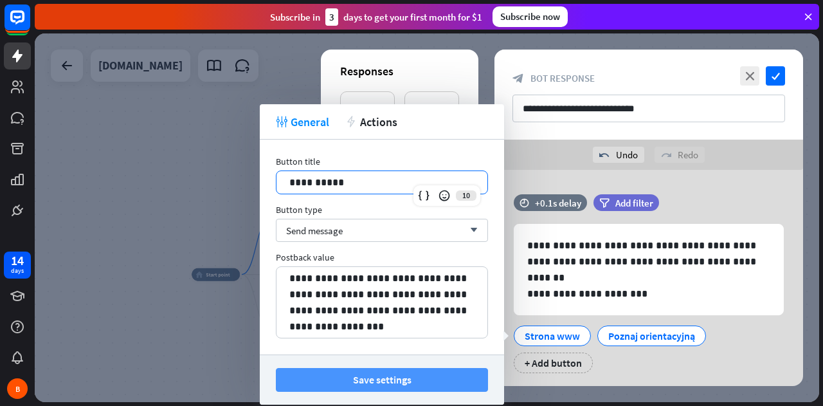
click at [377, 379] on button "Save settings" at bounding box center [382, 380] width 212 height 24
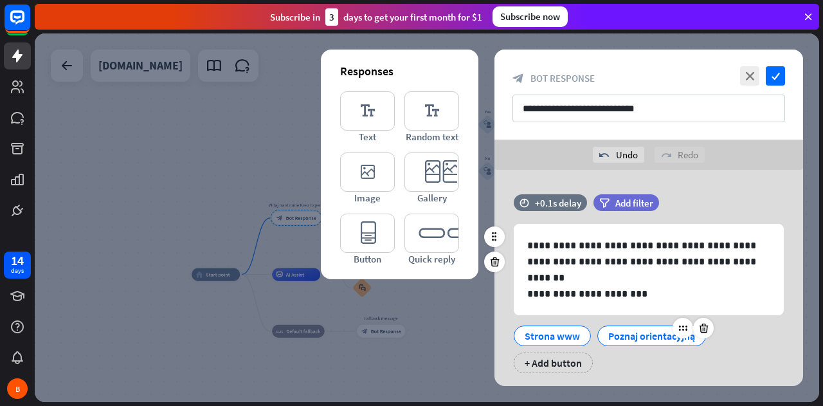
click at [647, 334] on div "Poznaj orientacyjną" at bounding box center [651, 335] width 87 height 19
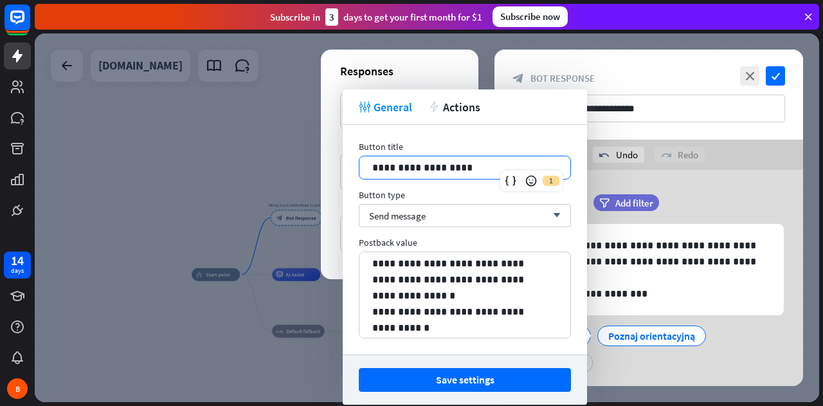
drag, startPoint x: 463, startPoint y: 165, endPoint x: 312, endPoint y: 176, distance: 150.9
click at [312, 176] on body "14 days B close Product Help First steps Get started with ChatBot Help Center F…" at bounding box center [411, 203] width 823 height 406
click at [470, 168] on p "**********" at bounding box center [464, 167] width 185 height 16
drag, startPoint x: 469, startPoint y: 167, endPoint x: 359, endPoint y: 166, distance: 109.9
click at [359, 166] on div "**********" at bounding box center [464, 167] width 211 height 23
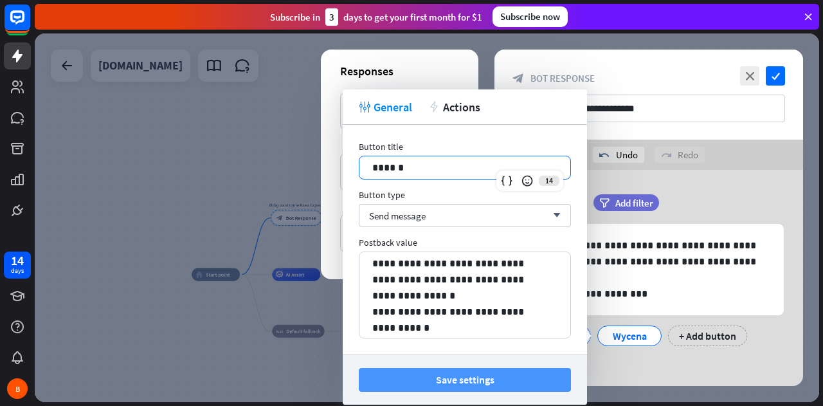
click at [451, 384] on button "Save settings" at bounding box center [465, 380] width 212 height 24
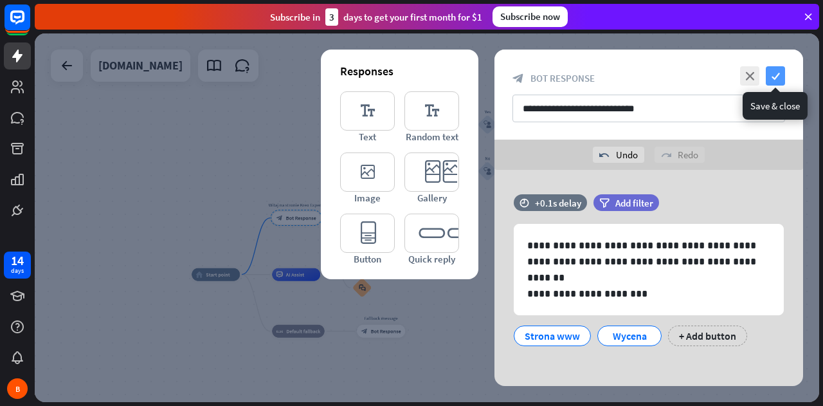
click at [773, 76] on icon "check" at bounding box center [775, 75] width 19 height 19
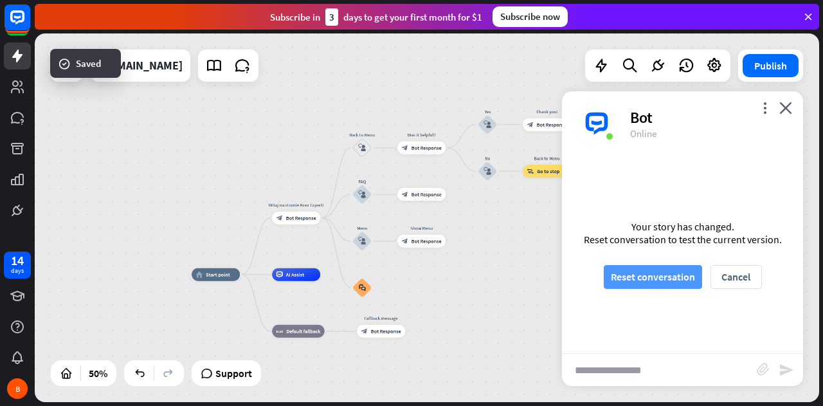
click at [656, 271] on button "Reset conversation" at bounding box center [653, 277] width 98 height 24
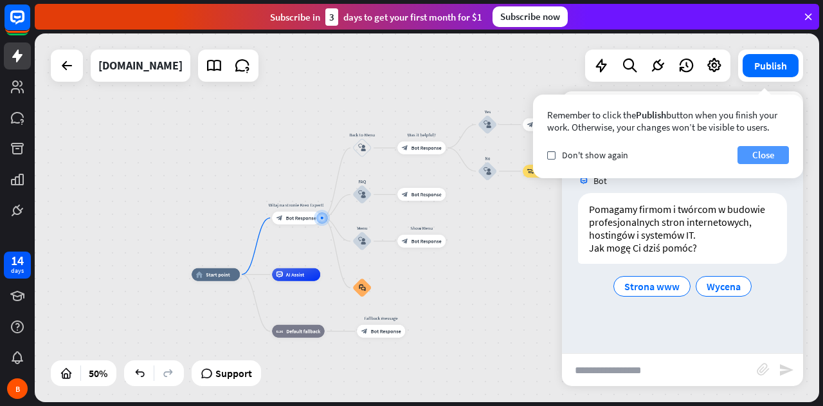
click at [760, 153] on button "Close" at bounding box center [762, 155] width 51 height 18
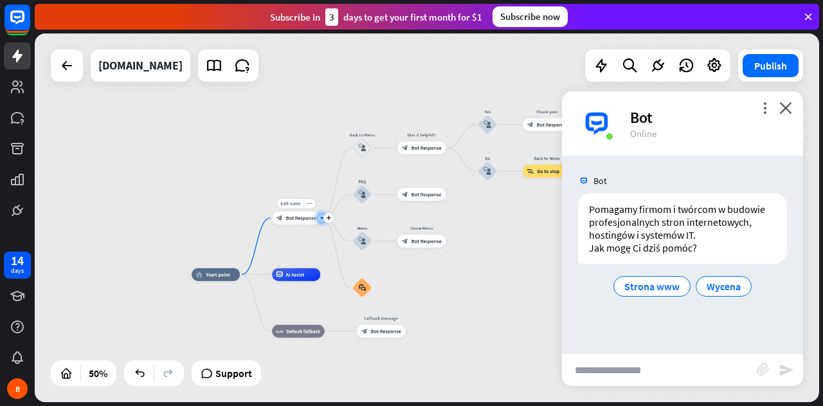
click at [322, 218] on div at bounding box center [322, 218] width 0 height 0
click at [300, 216] on span "Bot Response" at bounding box center [301, 218] width 30 height 6
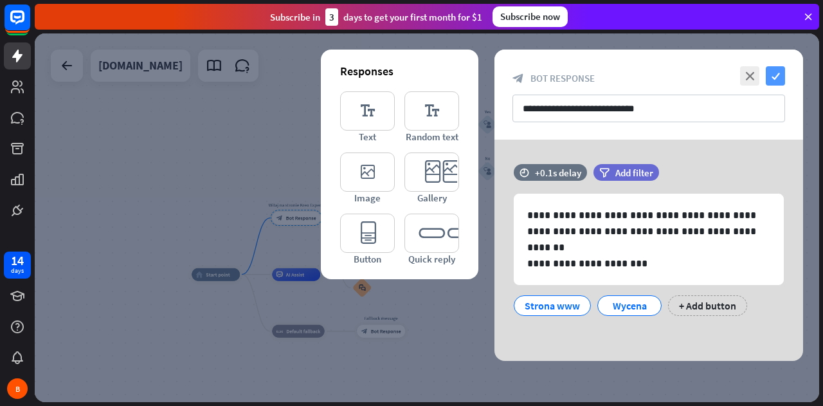
click at [770, 76] on icon "check" at bounding box center [775, 75] width 19 height 19
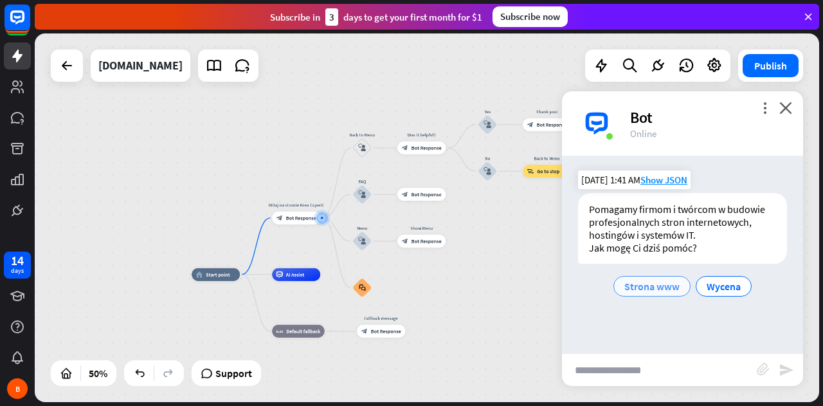
click at [661, 287] on span "Strona www" at bounding box center [651, 286] width 55 height 13
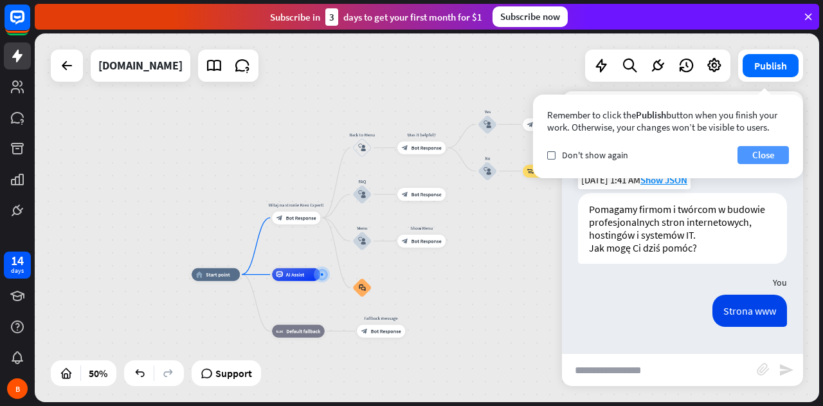
click at [754, 152] on button "Close" at bounding box center [762, 155] width 51 height 18
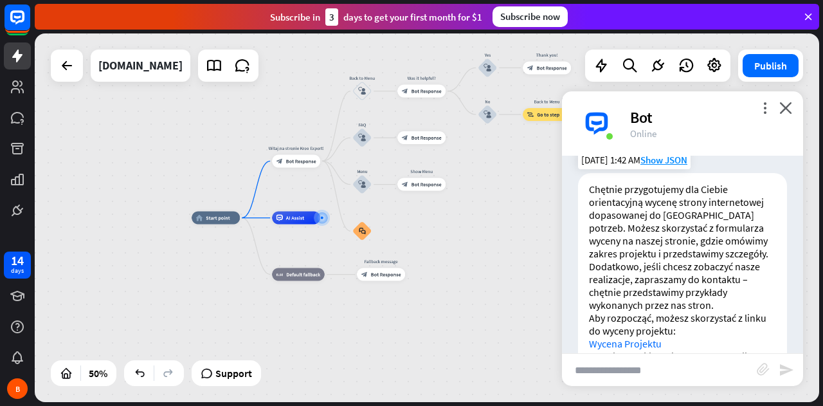
scroll to position [249, 0]
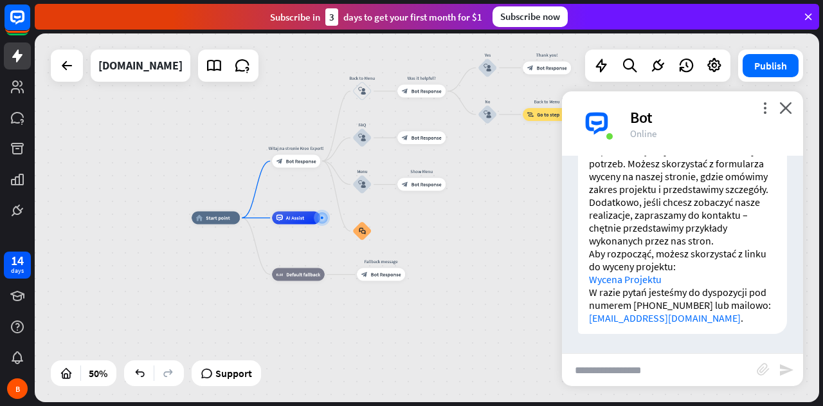
click at [646, 282] on link "Wycena Projektu" at bounding box center [625, 279] width 73 height 13
click at [784, 108] on icon "close" at bounding box center [785, 108] width 13 height 12
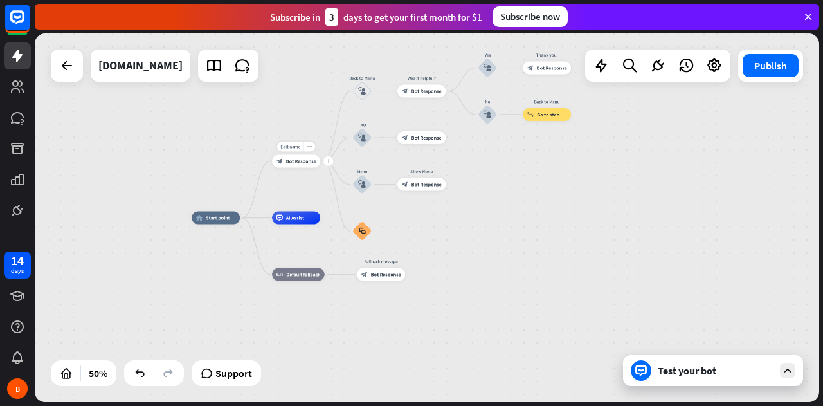
click at [294, 163] on span "Bot Response" at bounding box center [301, 161] width 30 height 6
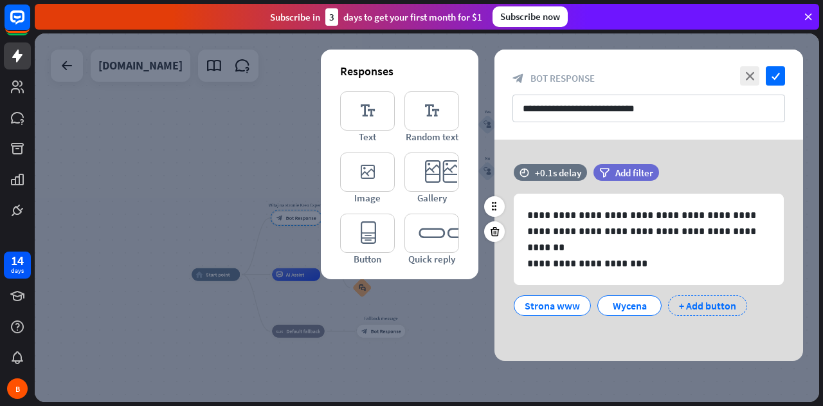
click at [696, 306] on div "+ Add button" at bounding box center [707, 305] width 79 height 21
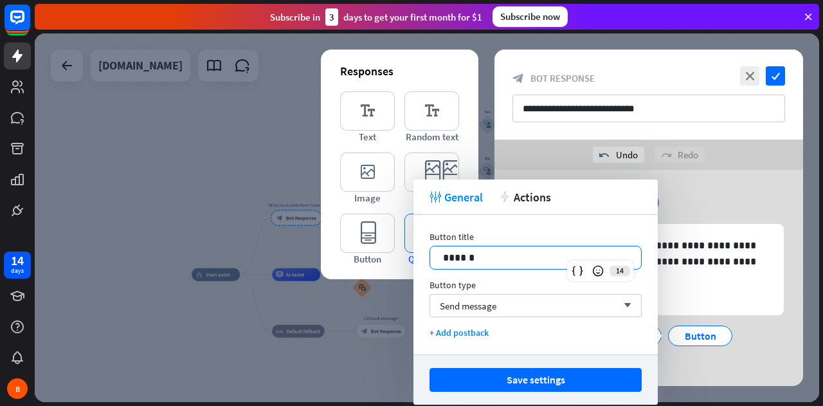
drag, startPoint x: 480, startPoint y: 258, endPoint x: 410, endPoint y: 261, distance: 69.5
click at [410, 261] on body "14 days B close Product Help First steps Get started with ChatBot Help Center F…" at bounding box center [411, 203] width 823 height 406
drag, startPoint x: 494, startPoint y: 251, endPoint x: 429, endPoint y: 256, distance: 64.5
click at [429, 256] on div "******" at bounding box center [535, 258] width 212 height 24
click at [451, 336] on div "+ Add postback" at bounding box center [535, 333] width 212 height 12
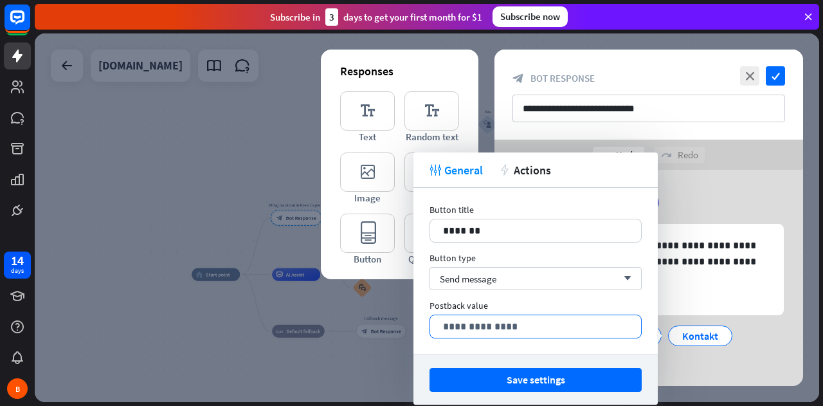
click at [474, 327] on p "**********" at bounding box center [535, 326] width 185 height 16
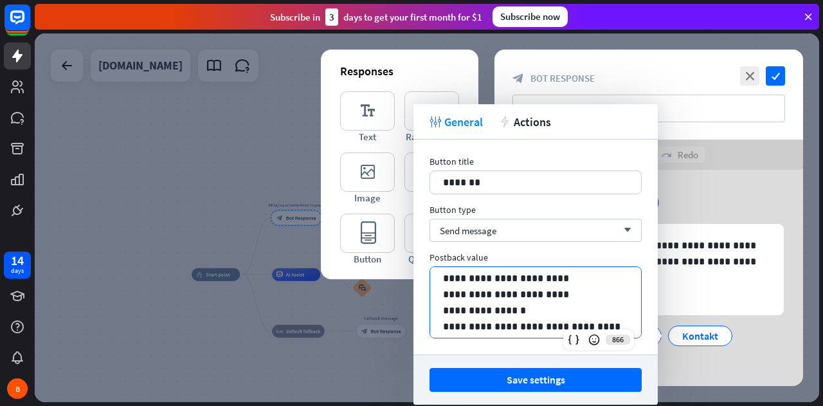
click at [564, 280] on p "**********" at bounding box center [535, 302] width 185 height 64
click at [554, 295] on p "**********" at bounding box center [535, 302] width 185 height 64
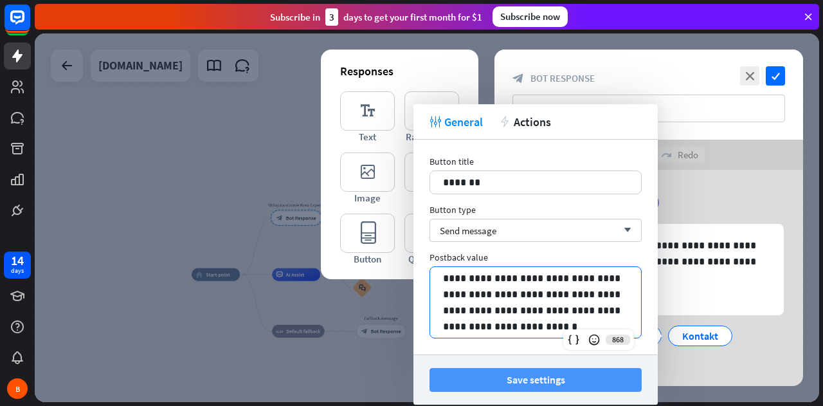
click at [550, 381] on button "Save settings" at bounding box center [535, 380] width 212 height 24
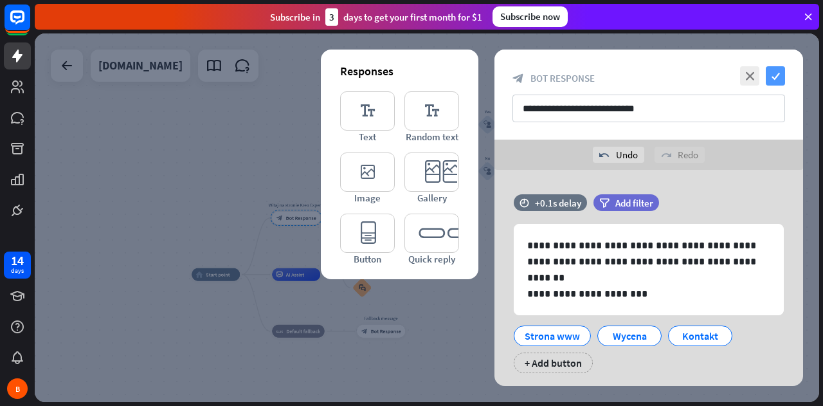
click at [774, 75] on icon "check" at bounding box center [775, 75] width 19 height 19
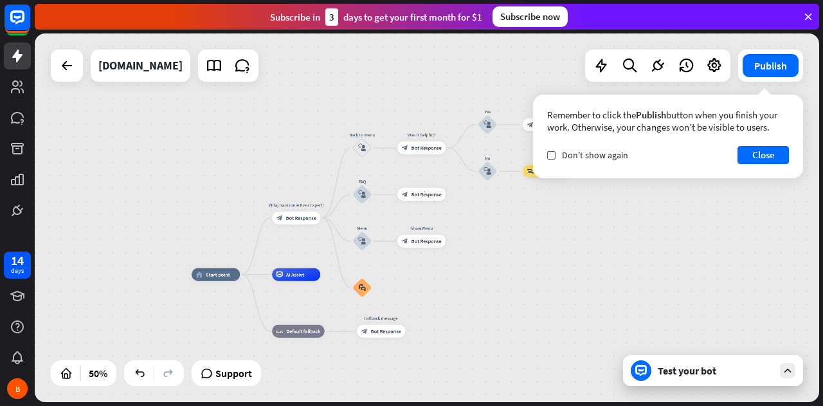
click at [785, 371] on icon at bounding box center [788, 371] width 12 height 12
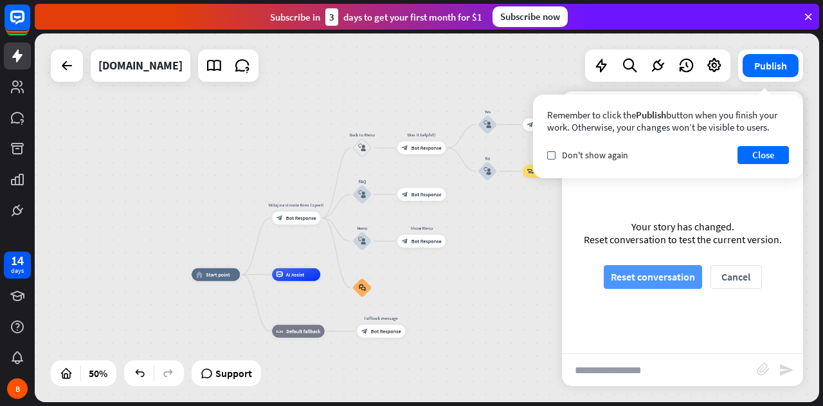
click at [664, 284] on button "Reset conversation" at bounding box center [653, 277] width 98 height 24
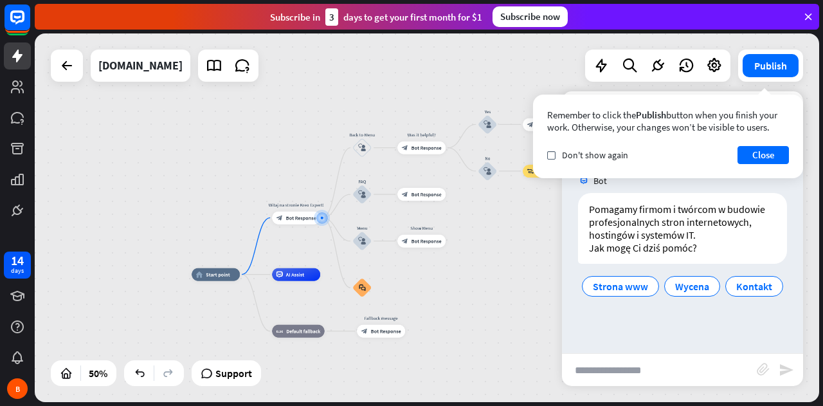
click at [546, 155] on div "Remember to click the Publish button when you finish your work. Otherwise, your…" at bounding box center [668, 137] width 270 height 84
click at [552, 153] on icon "check" at bounding box center [551, 155] width 6 height 6
click at [756, 150] on button "Close" at bounding box center [762, 155] width 51 height 18
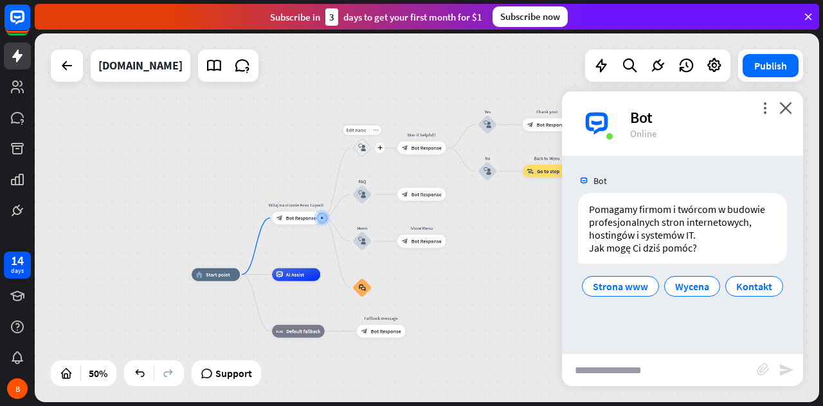
click at [361, 149] on icon "block_user_input" at bounding box center [362, 148] width 8 height 8
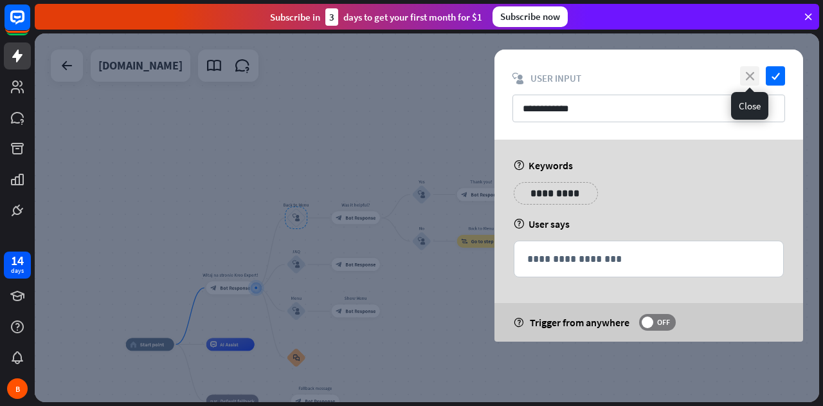
click at [752, 78] on icon "close" at bounding box center [749, 75] width 19 height 19
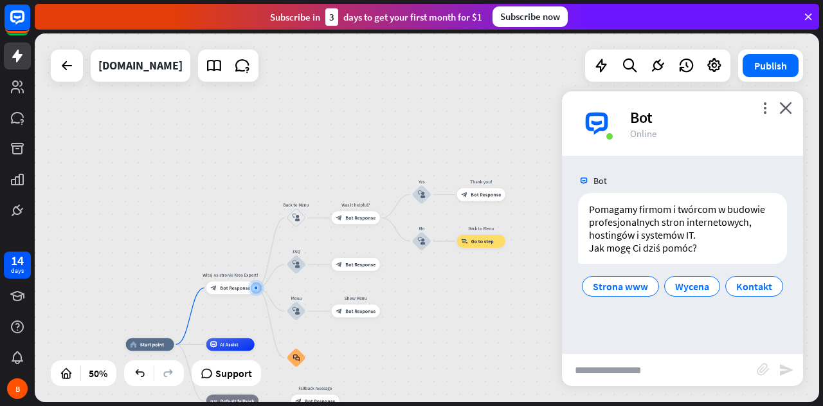
click at [497, 117] on div "home_2 Start point Witaj na stronie Kreo Expert! block_bot_response Bot Respons…" at bounding box center [427, 217] width 784 height 368
click at [791, 111] on icon "close" at bounding box center [785, 108] width 13 height 12
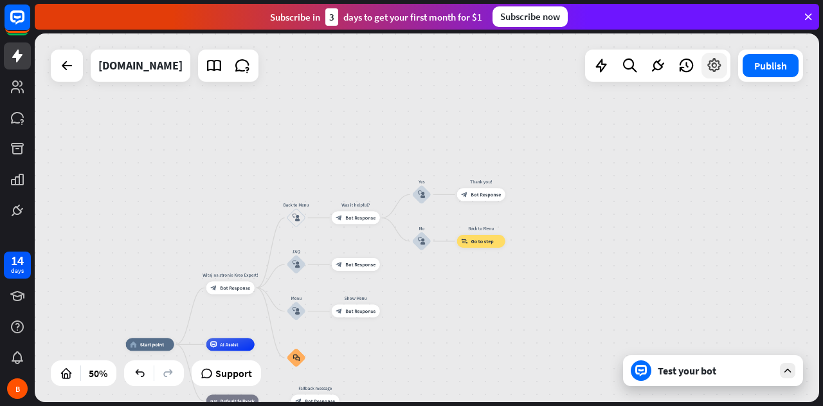
click at [712, 66] on icon at bounding box center [714, 65] width 17 height 17
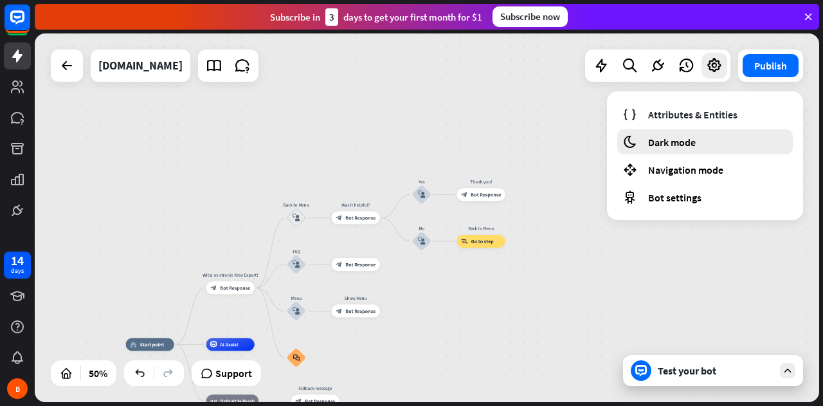
click at [680, 147] on span "Dark mode" at bounding box center [672, 142] width 48 height 13
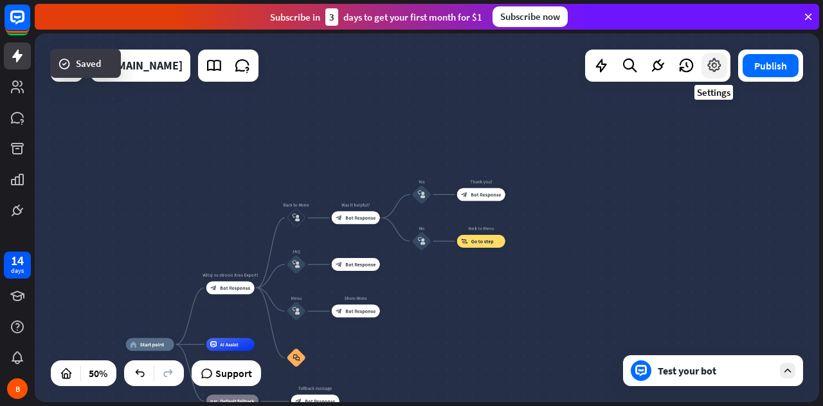
click at [717, 76] on div at bounding box center [714, 66] width 26 height 26
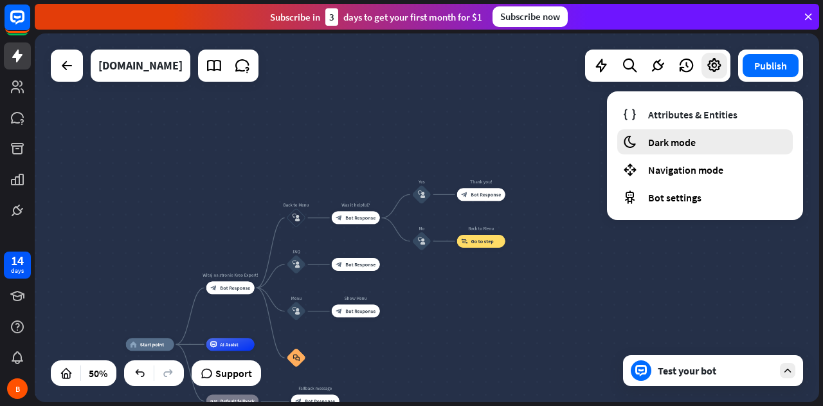
click at [671, 140] on span "Dark mode" at bounding box center [672, 142] width 48 height 13
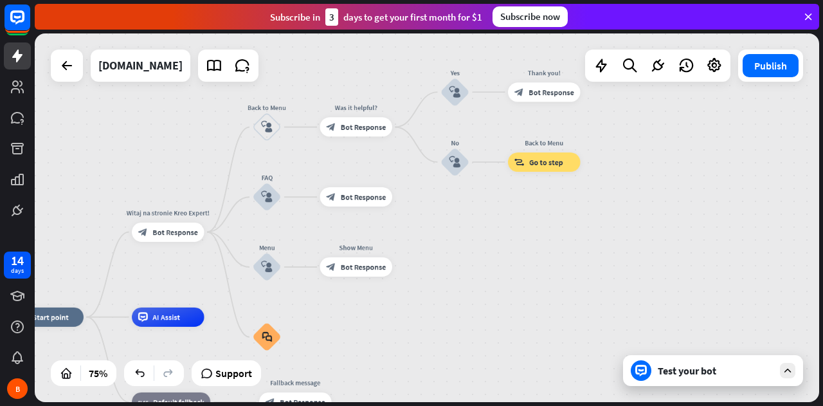
drag, startPoint x: 630, startPoint y: 235, endPoint x: 666, endPoint y: 145, distance: 97.5
click at [666, 145] on div "home_2 Start point Witaj na stronie Kreo Expert! block_bot_response Bot Respons…" at bounding box center [427, 217] width 784 height 368
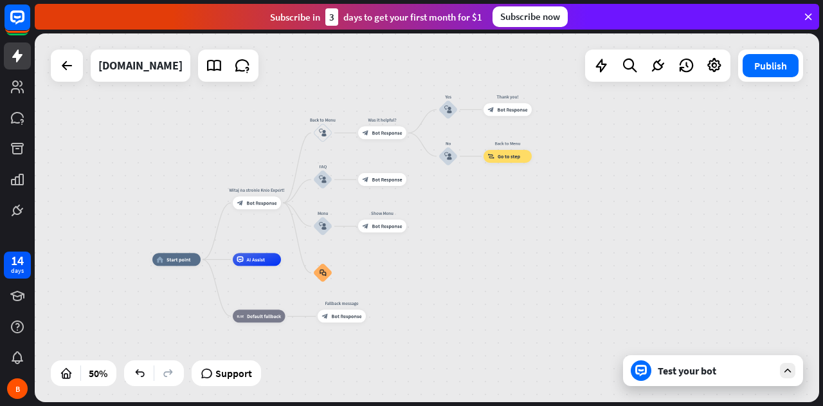
drag, startPoint x: 602, startPoint y: 197, endPoint x: 604, endPoint y: 173, distance: 24.6
click at [604, 173] on div "home_2 Start point Witaj na stronie Kreo Expert! block_bot_response Bot Respons…" at bounding box center [427, 217] width 784 height 368
click at [269, 209] on div "Edit name more_horiz plus block_bot_response Bot Response" at bounding box center [257, 202] width 48 height 13
click at [275, 201] on span "Bot Response" at bounding box center [262, 202] width 30 height 6
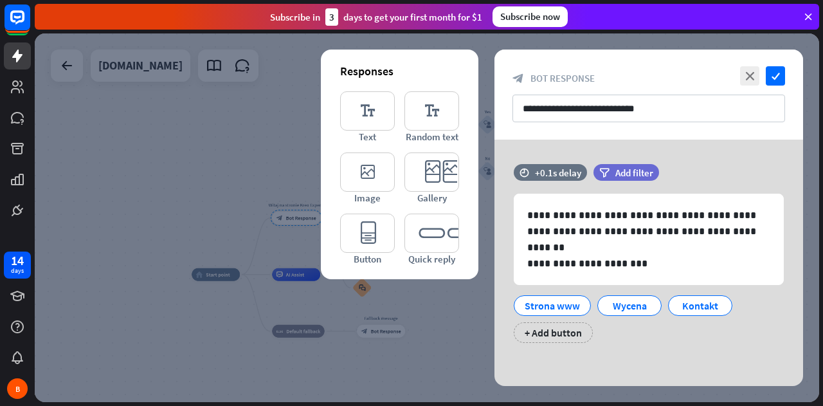
click at [208, 168] on div at bounding box center [427, 217] width 784 height 368
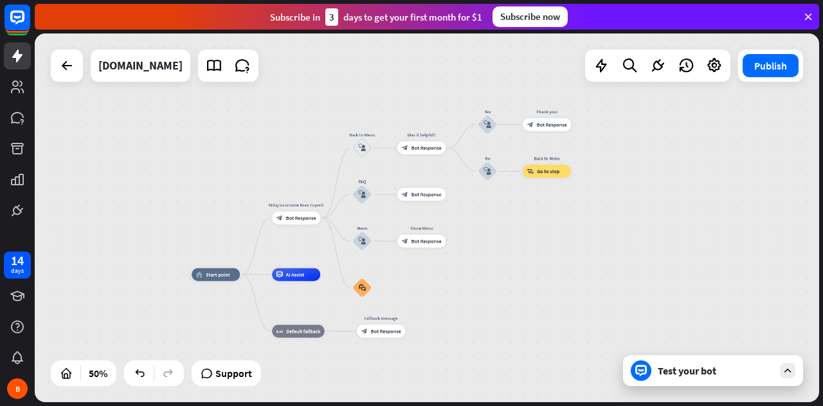
click at [788, 367] on icon at bounding box center [788, 371] width 12 height 12
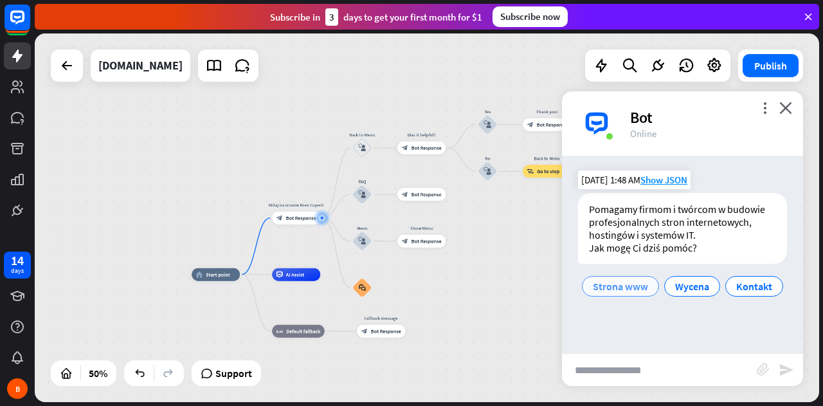
click at [621, 286] on span "Strona www" at bounding box center [620, 286] width 55 height 13
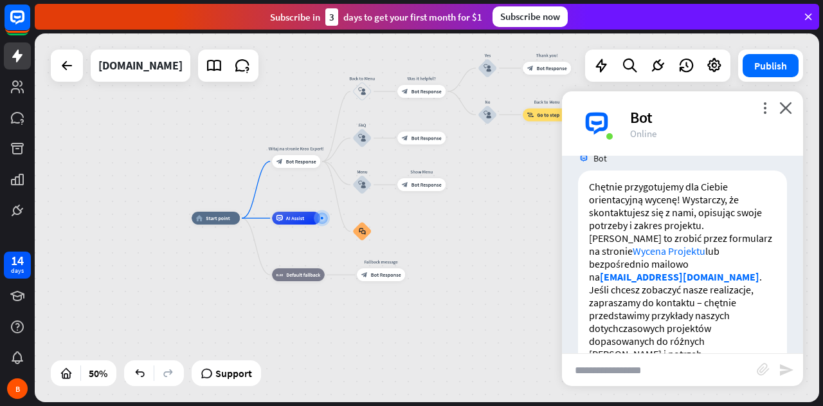
scroll to position [236, 0]
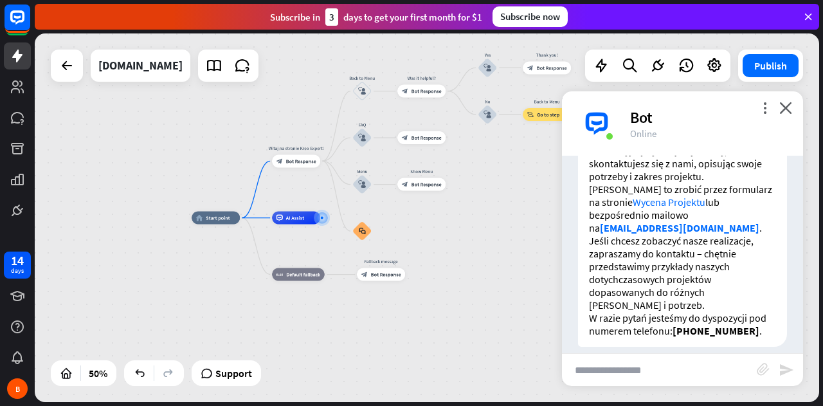
click at [609, 370] on input "text" at bounding box center [659, 370] width 195 height 32
type input "**********"
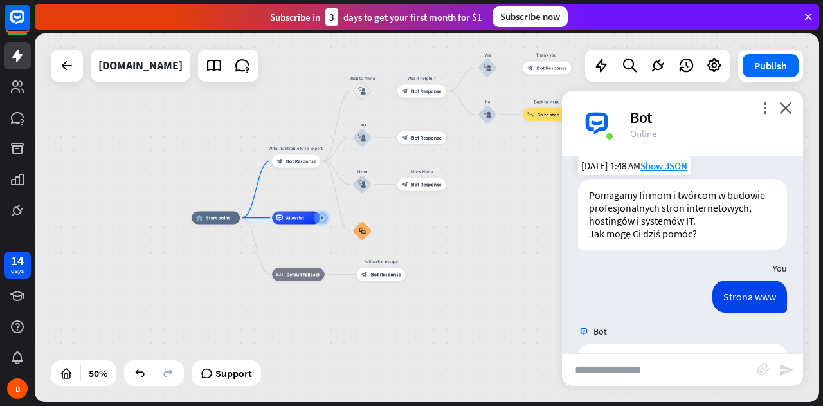
scroll to position [0, 0]
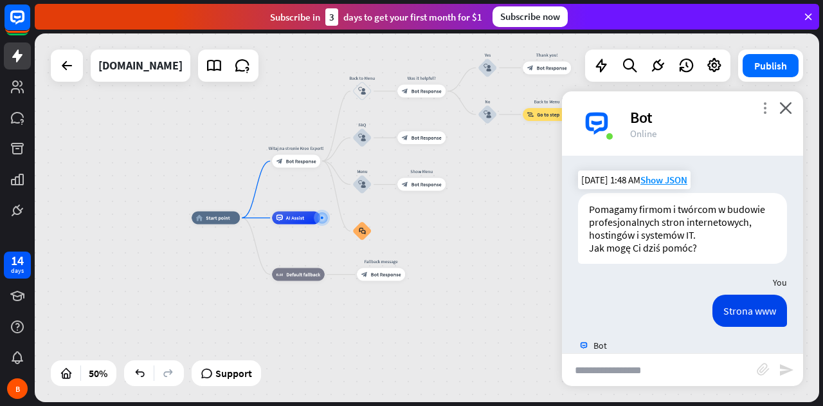
click at [765, 109] on icon "more_vert" at bounding box center [765, 108] width 12 height 12
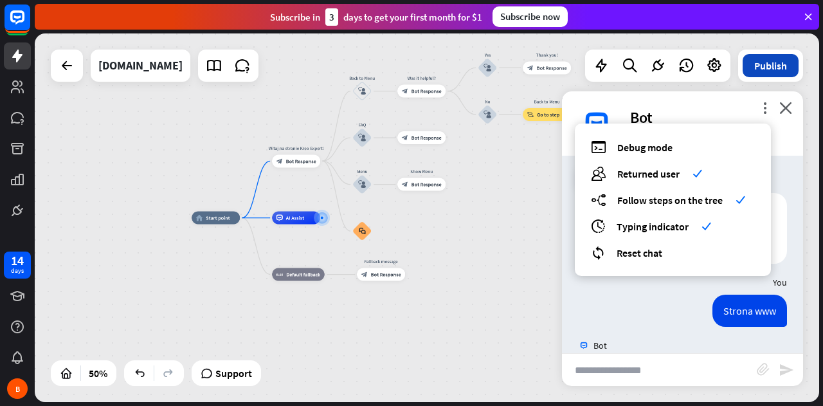
click at [772, 67] on button "Publish" at bounding box center [771, 65] width 56 height 23
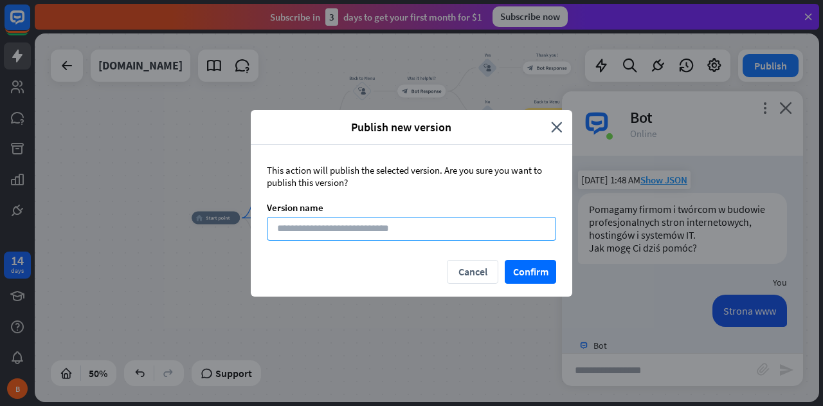
click at [387, 227] on input at bounding box center [411, 229] width 289 height 24
type input "**********"
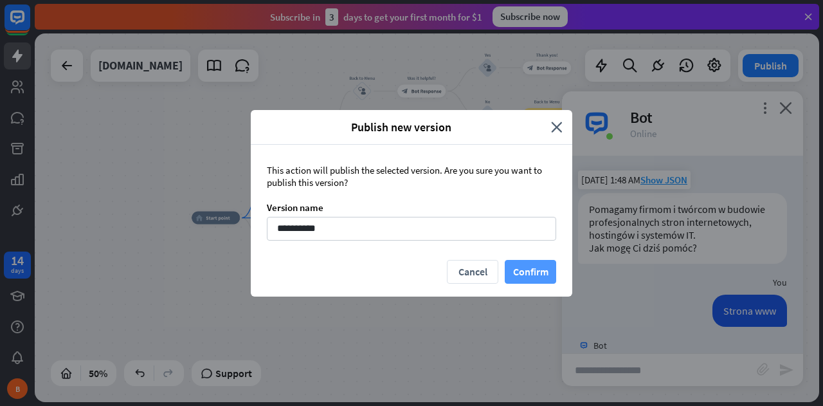
click at [521, 268] on button "Confirm" at bounding box center [530, 272] width 51 height 24
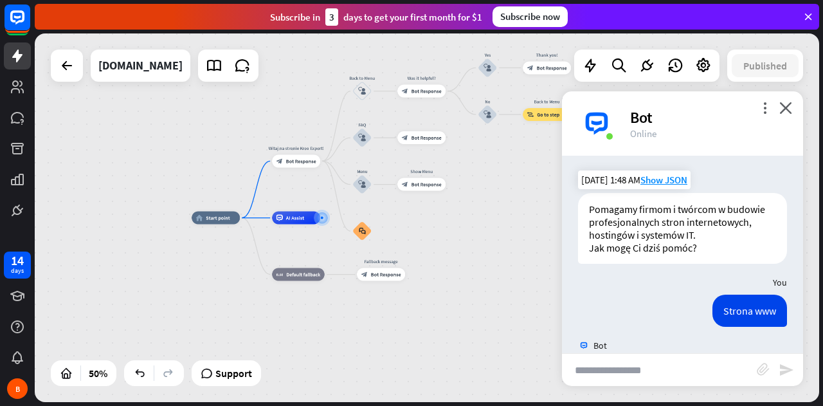
click at [554, 19] on div "Subscribe now" at bounding box center [529, 16] width 75 height 21
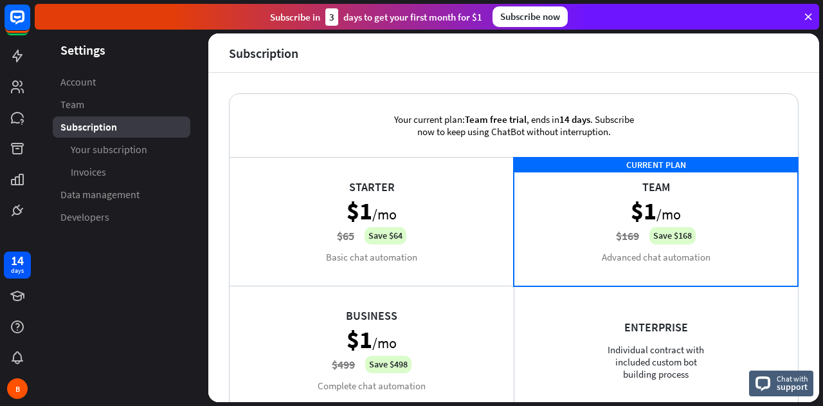
click at [440, 219] on div "Starter $1 /mo $65 Save $64 Basic chat automation" at bounding box center [372, 221] width 284 height 129
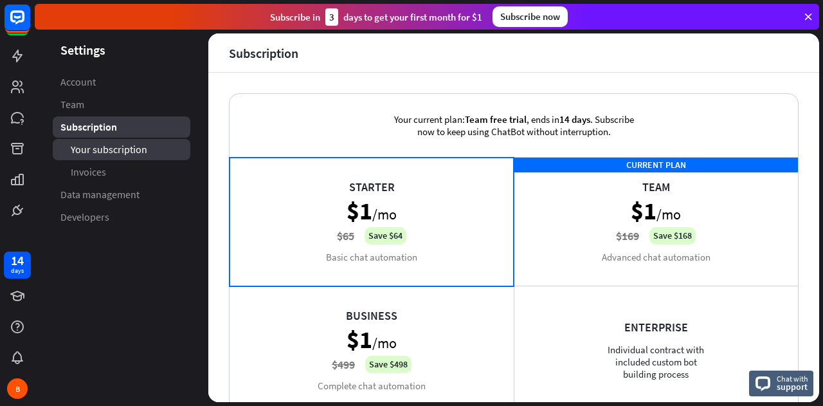
click at [115, 152] on span "Your subscription" at bounding box center [109, 150] width 77 height 14
click at [122, 149] on span "Your subscription" at bounding box center [109, 150] width 77 height 14
click at [805, 15] on icon at bounding box center [808, 17] width 12 height 12
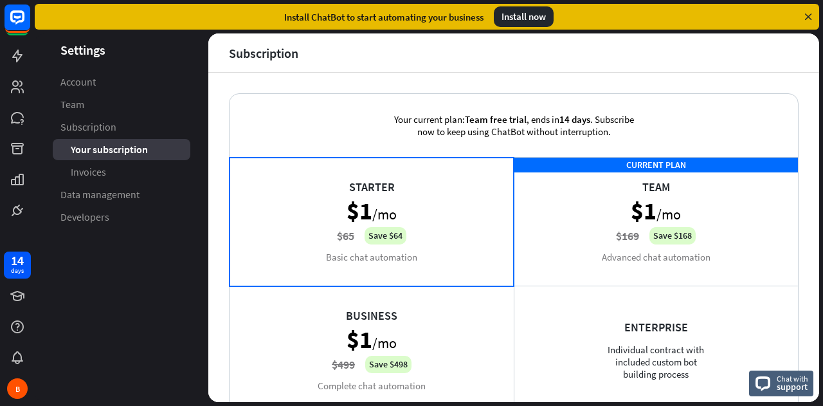
click at [808, 15] on icon at bounding box center [808, 17] width 12 height 12
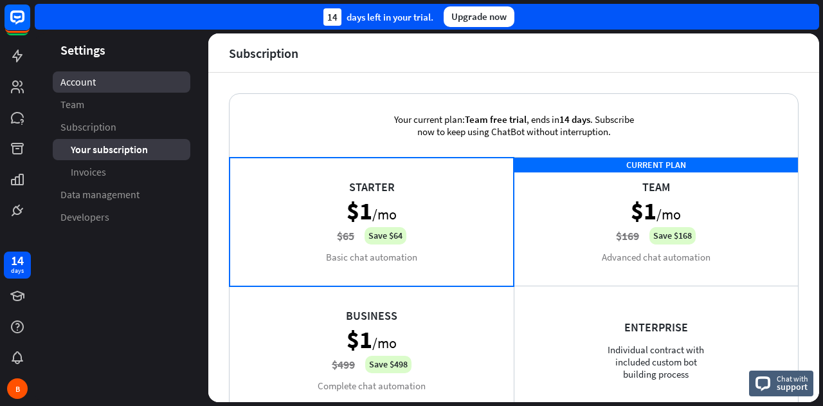
click at [73, 79] on span "Account" at bounding box center [77, 82] width 35 height 14
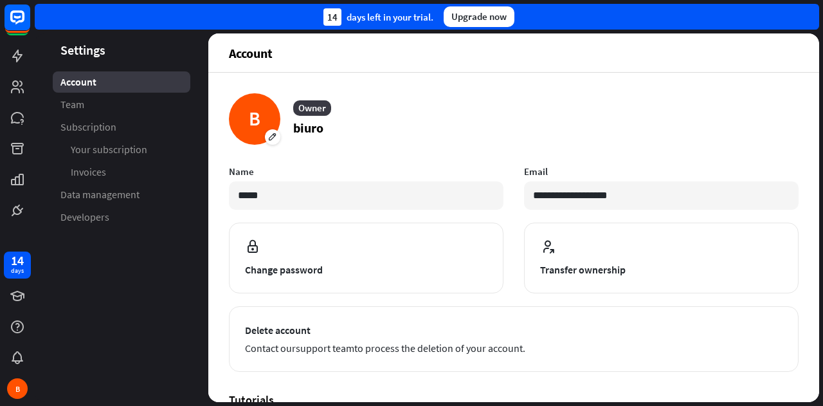
drag, startPoint x: 282, startPoint y: 195, endPoint x: 196, endPoint y: 197, distance: 86.2
click at [196, 197] on div "**********" at bounding box center [427, 217] width 784 height 368
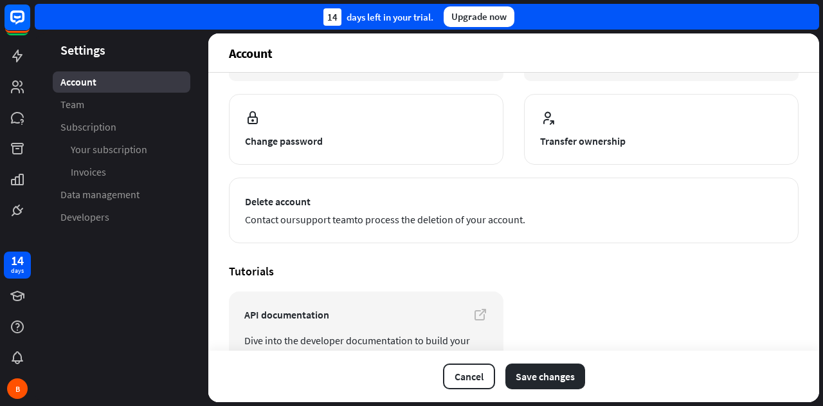
scroll to position [165, 0]
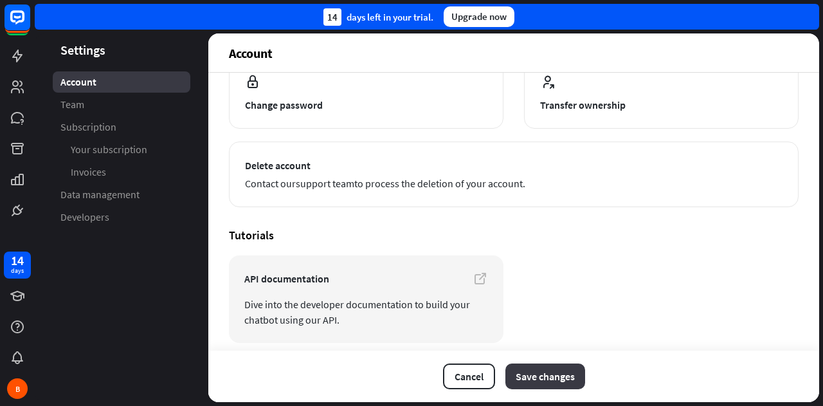
type input "**********"
click at [548, 373] on button "Save changes" at bounding box center [545, 376] width 80 height 26
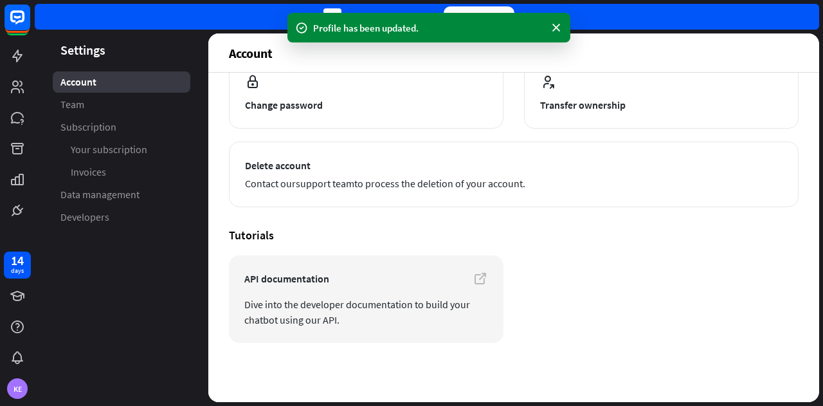
scroll to position [0, 0]
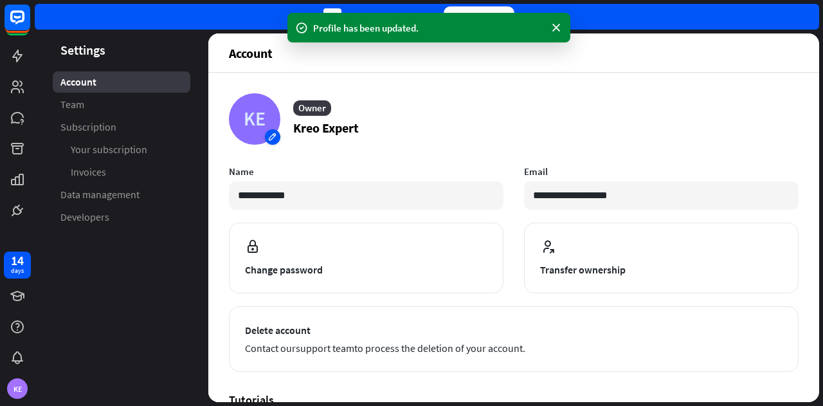
click at [272, 139] on div "KE" at bounding box center [254, 118] width 51 height 51
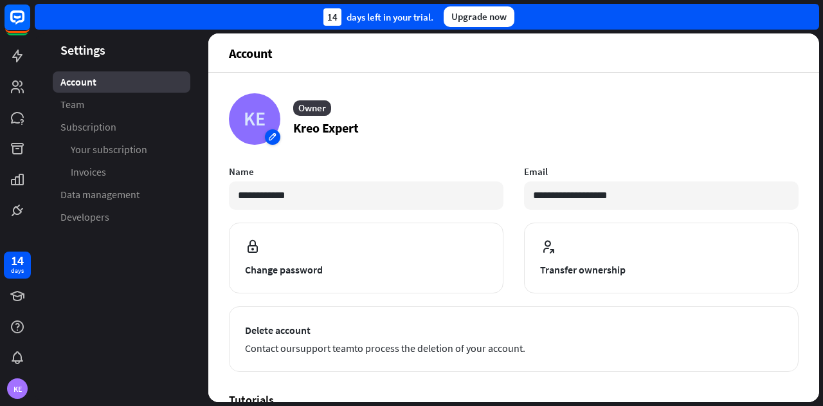
click at [250, 115] on div "KE" at bounding box center [254, 118] width 51 height 51
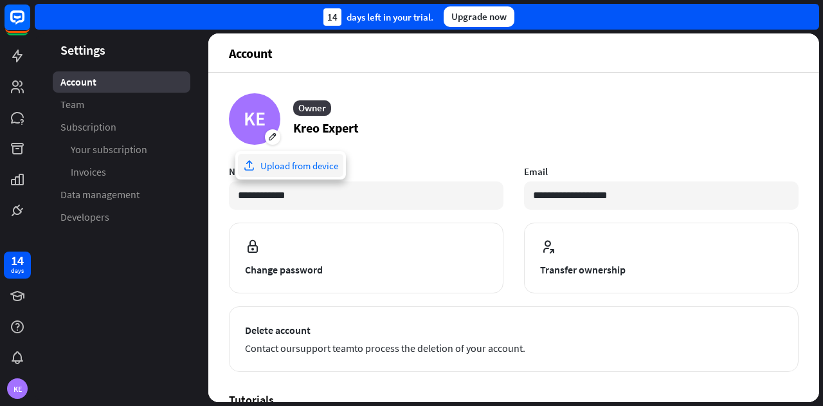
click at [270, 173] on div "Upload from device" at bounding box center [290, 165] width 105 height 23
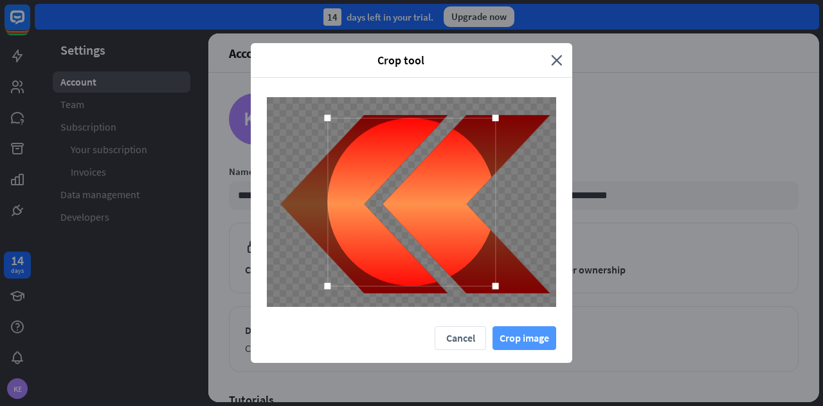
click at [518, 339] on button "Crop image" at bounding box center [524, 338] width 64 height 24
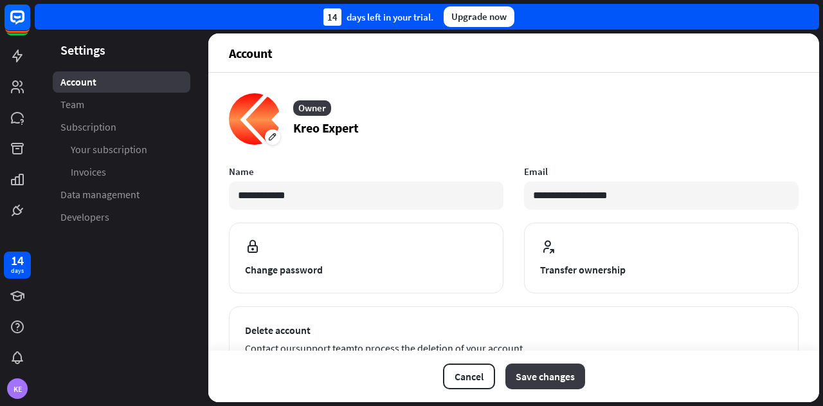
click at [541, 376] on button "Save changes" at bounding box center [545, 376] width 80 height 26
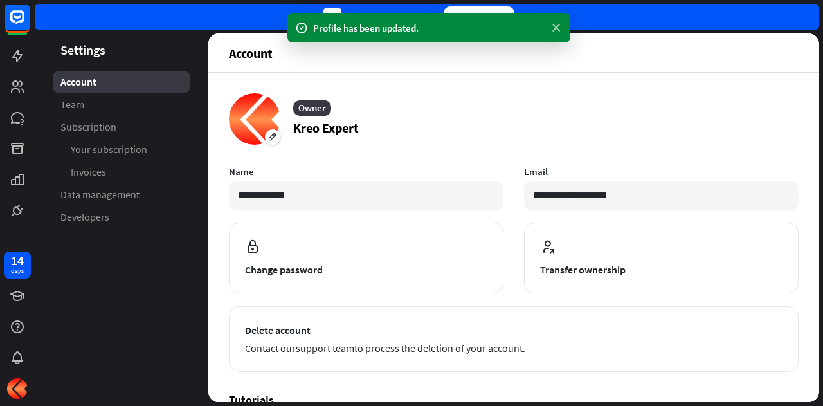
click at [558, 27] on icon at bounding box center [556, 28] width 13 height 14
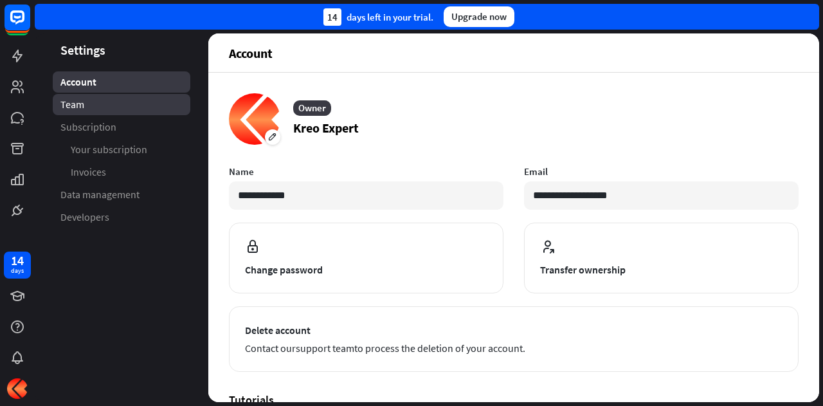
click at [86, 107] on link "Team" at bounding box center [122, 104] width 138 height 21
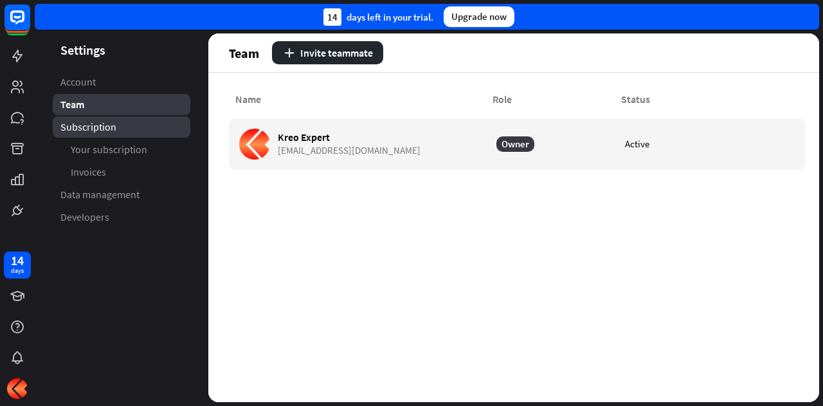
click at [87, 131] on span "Subscription" at bounding box center [88, 127] width 56 height 14
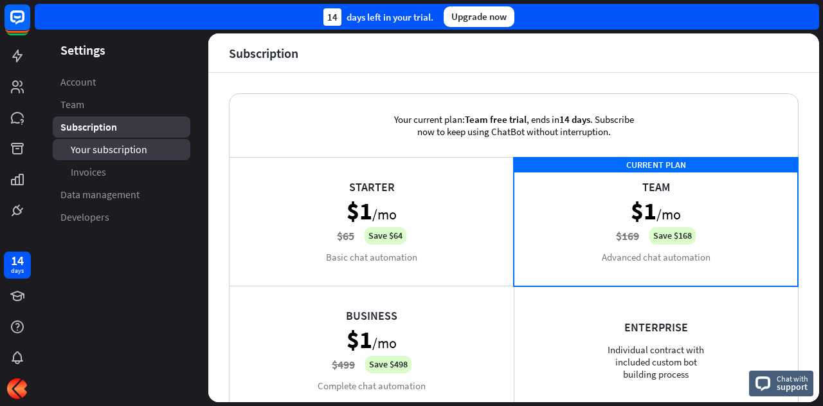
click at [98, 150] on span "Your subscription" at bounding box center [109, 150] width 77 height 14
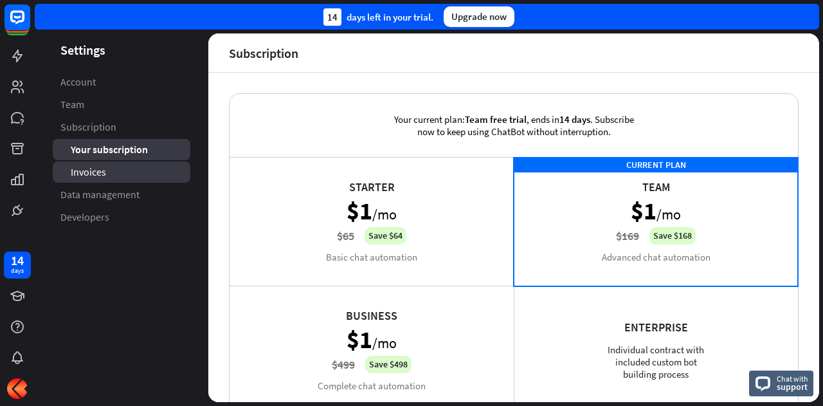
click at [102, 177] on span "Invoices" at bounding box center [88, 172] width 35 height 14
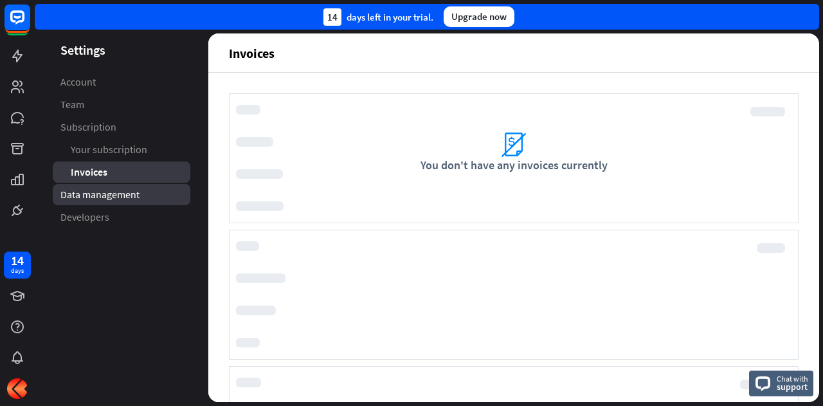
click at [98, 193] on span "Data management" at bounding box center [99, 195] width 79 height 14
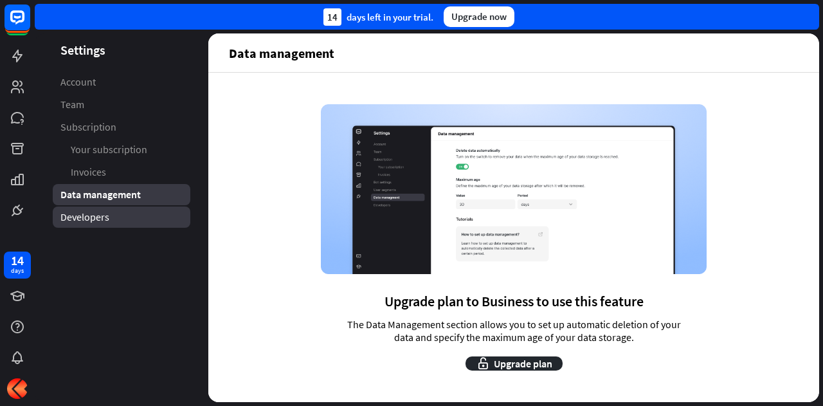
click at [95, 217] on span "Developers" at bounding box center [84, 217] width 49 height 14
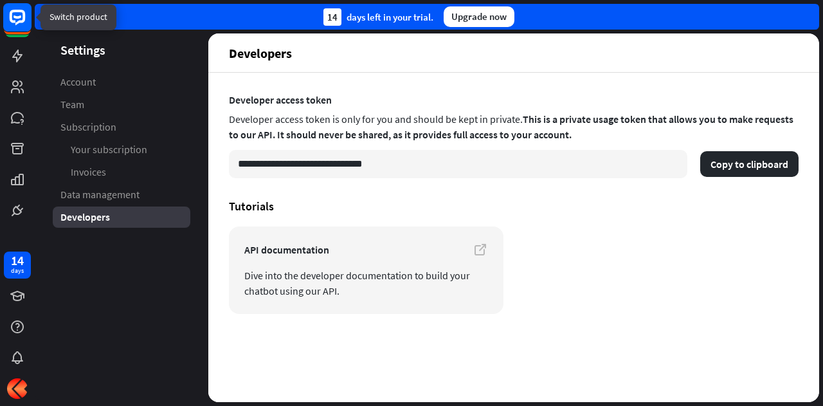
click at [18, 18] on icon at bounding box center [18, 16] width 8 height 3
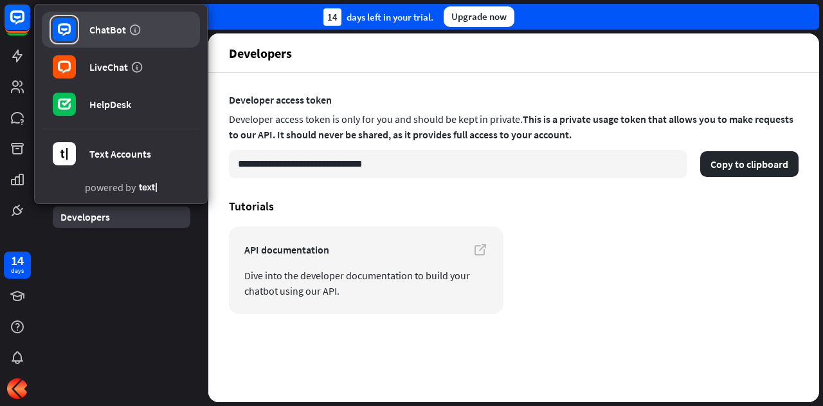
click at [102, 31] on div "ChatBot" at bounding box center [107, 29] width 37 height 13
